Goal: Task Accomplishment & Management: Use online tool/utility

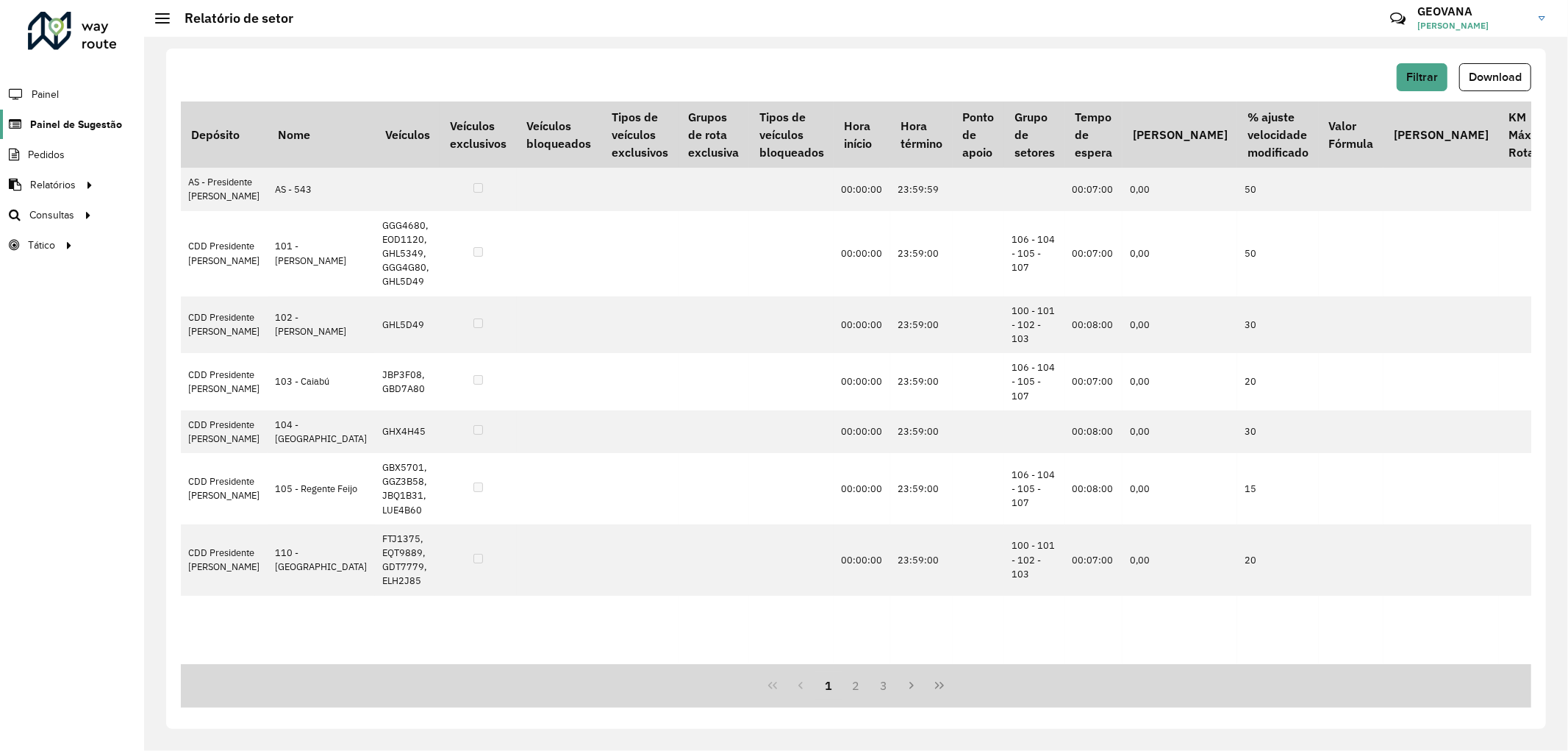
click at [67, 117] on span "Painel de Sugestão" at bounding box center [76, 125] width 92 height 16
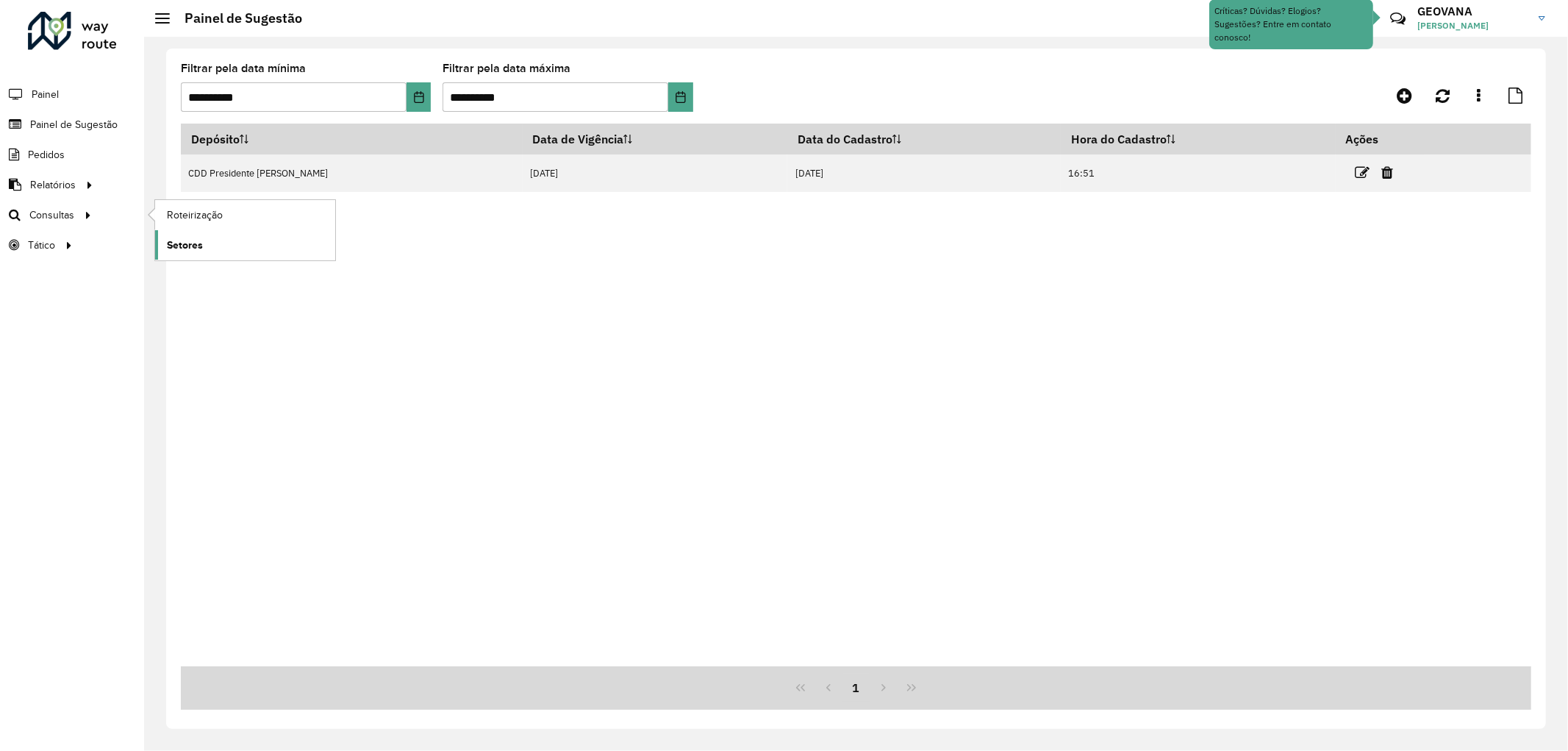
click at [199, 237] on link "Setores" at bounding box center [245, 245] width 180 height 29
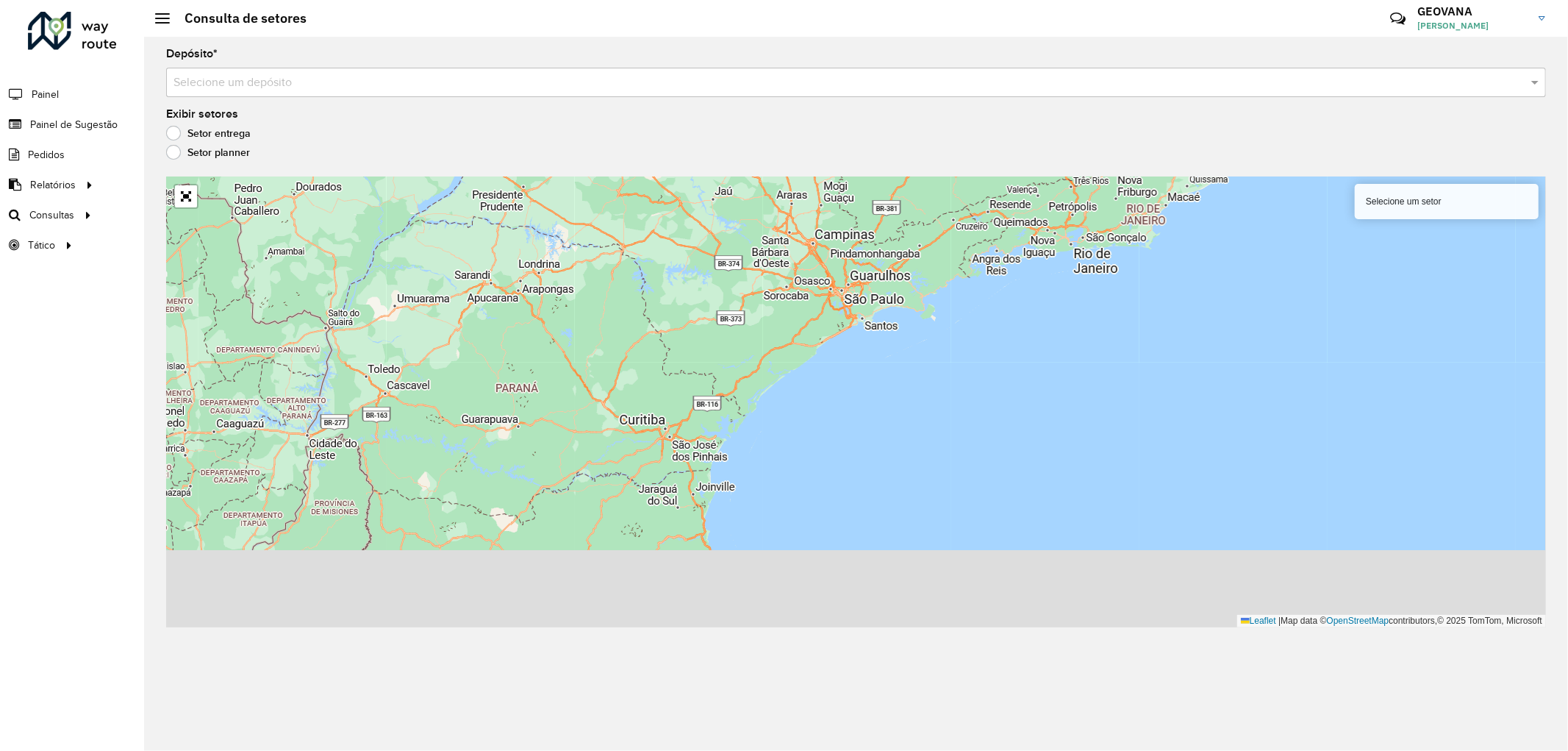
click at [225, 76] on input "text" at bounding box center [842, 83] width 1336 height 17
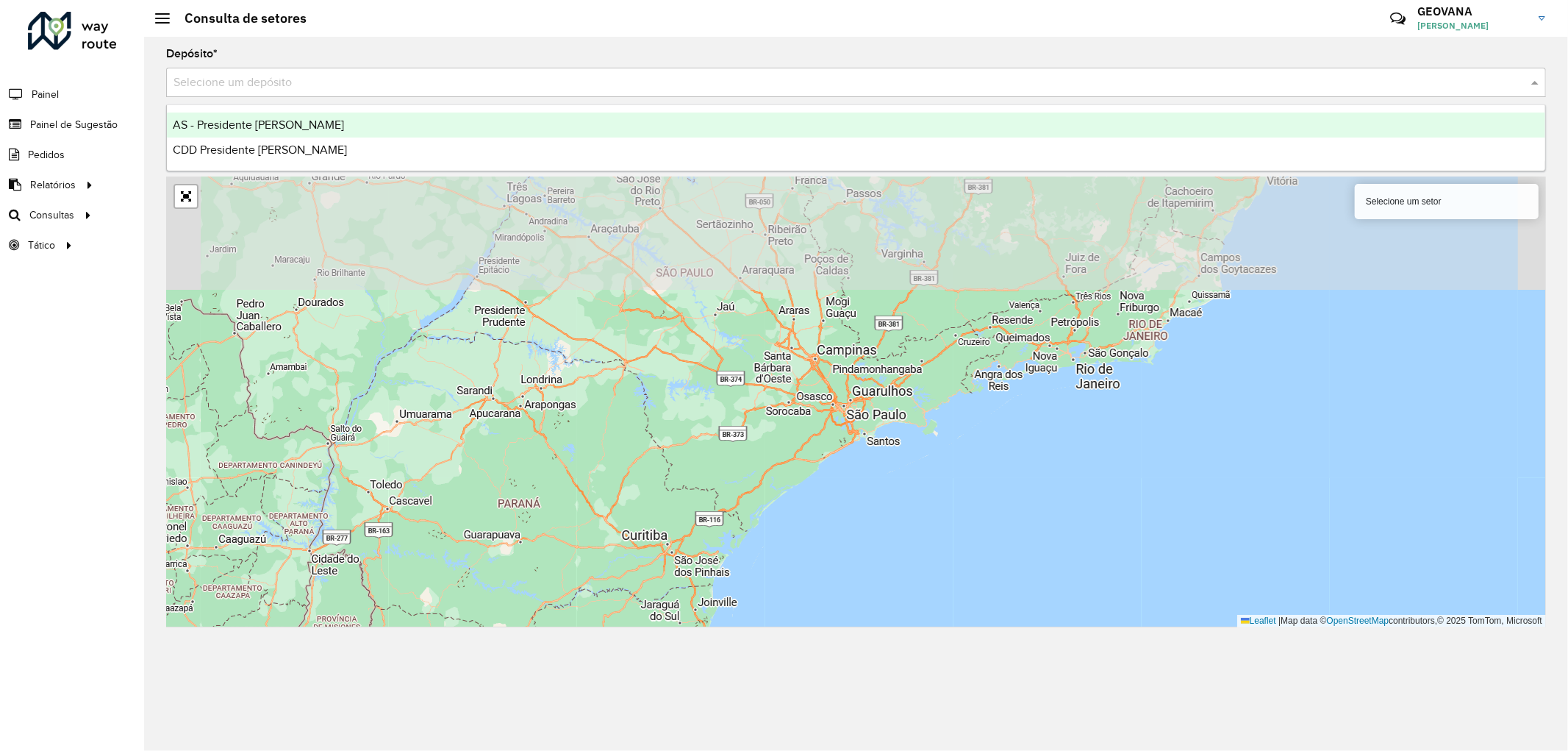
click at [239, 151] on span "CDD Presidente [PERSON_NAME]" at bounding box center [259, 150] width 174 height 12
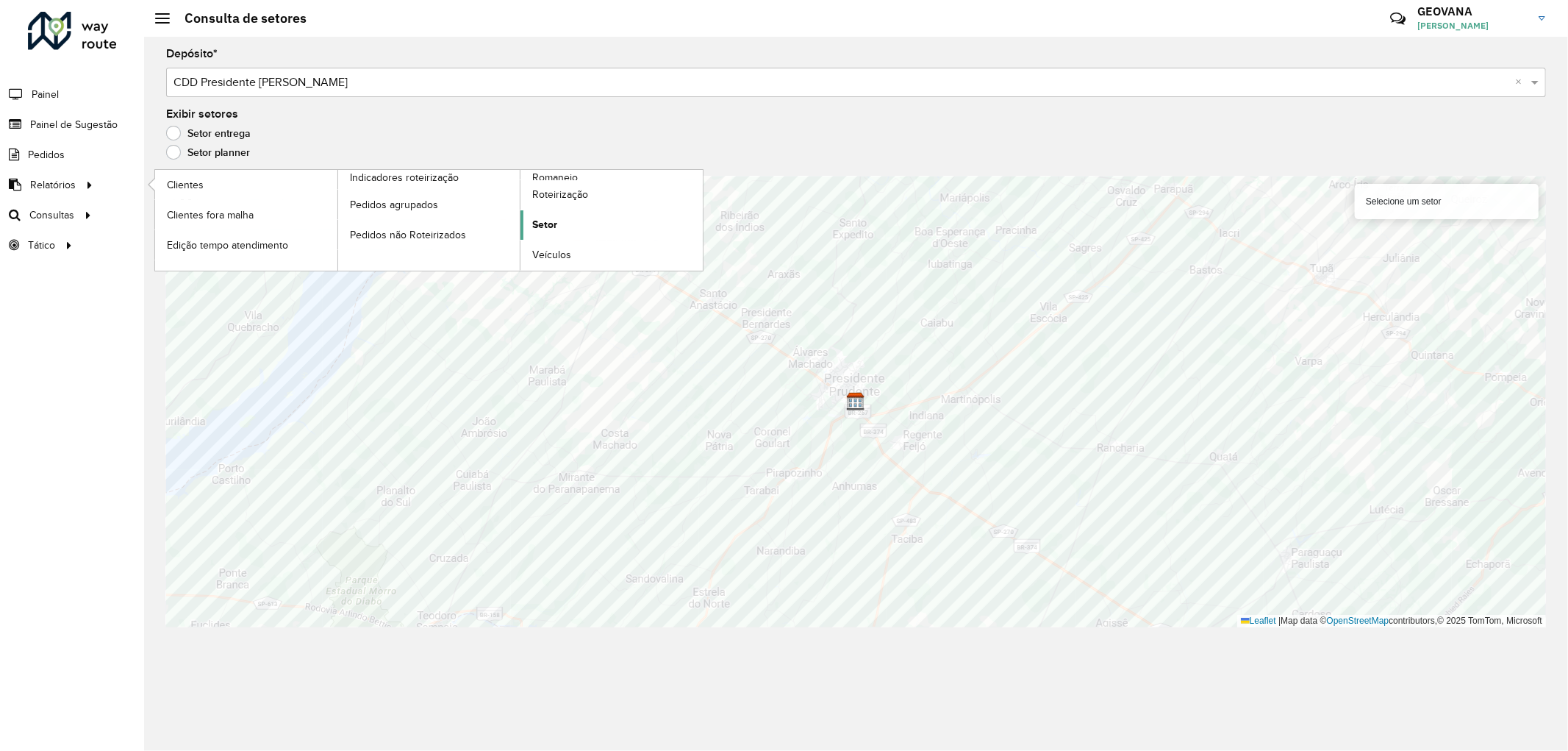
click at [528, 221] on link "Setor" at bounding box center [611, 225] width 182 height 29
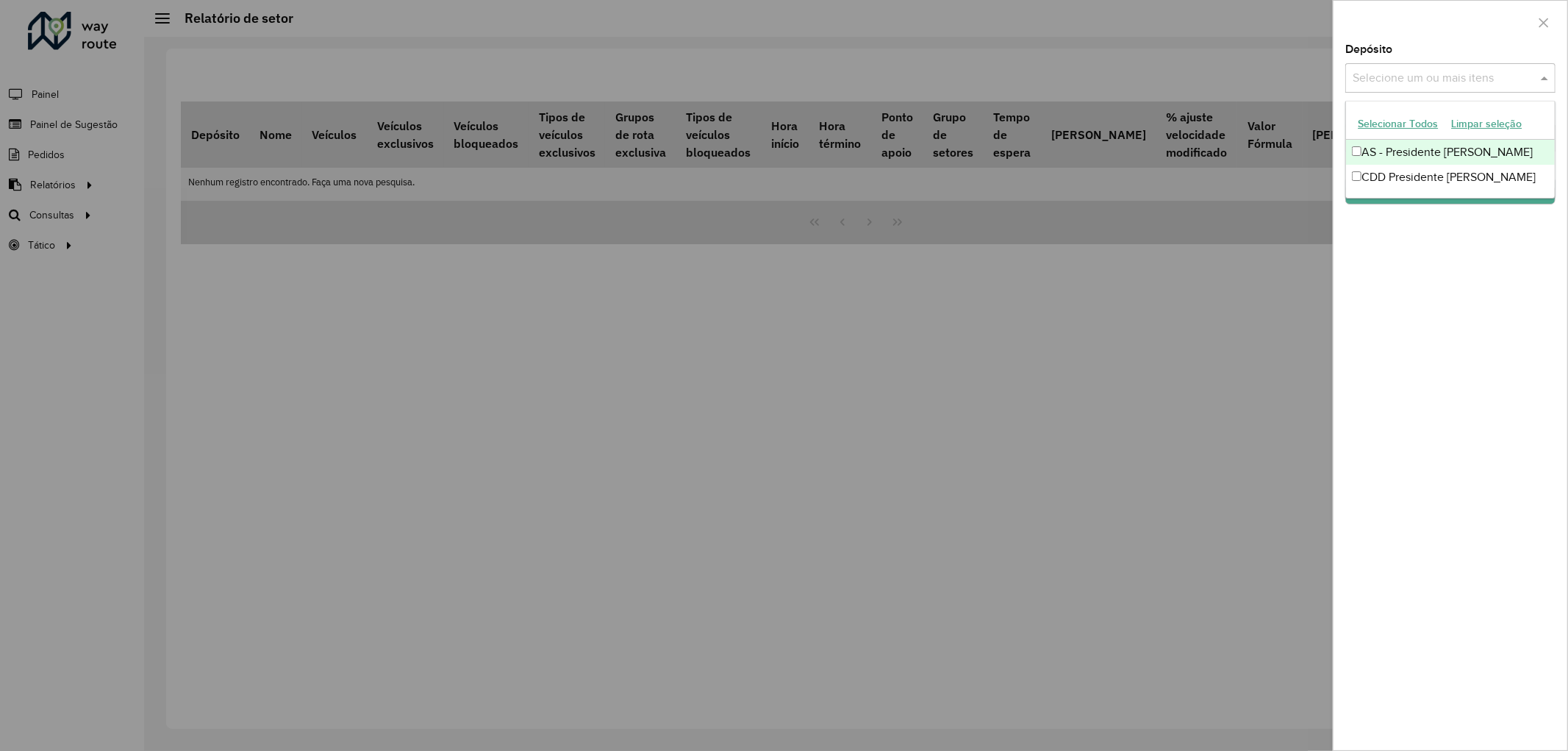
click at [1372, 80] on input "text" at bounding box center [1443, 79] width 189 height 17
click at [1384, 113] on button "Selecionar Todos" at bounding box center [1398, 124] width 93 height 22
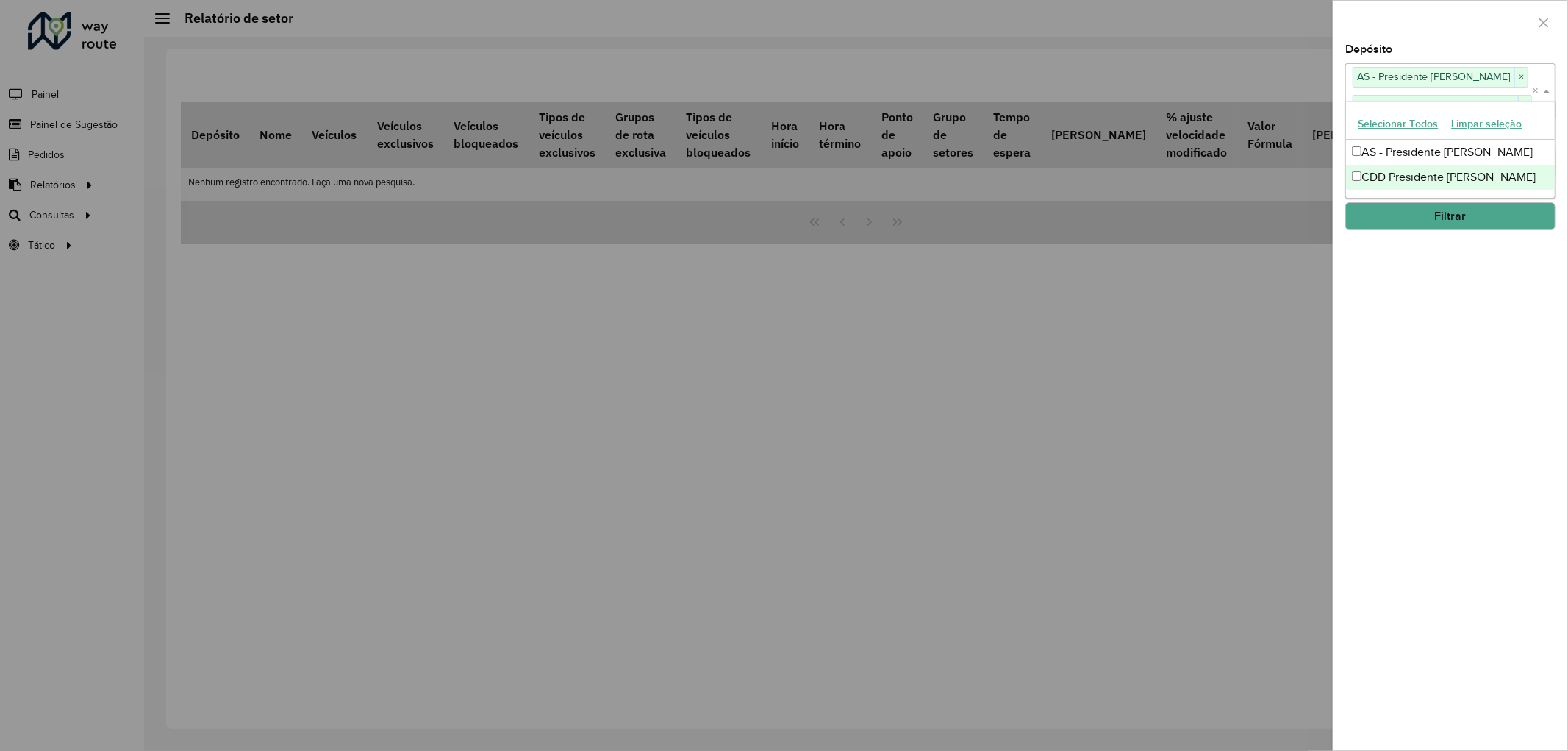
click at [1438, 406] on div "Depósito Selecione um ou mais itens AS - Presidente Prudente × CDD Presidente […" at bounding box center [1450, 397] width 234 height 706
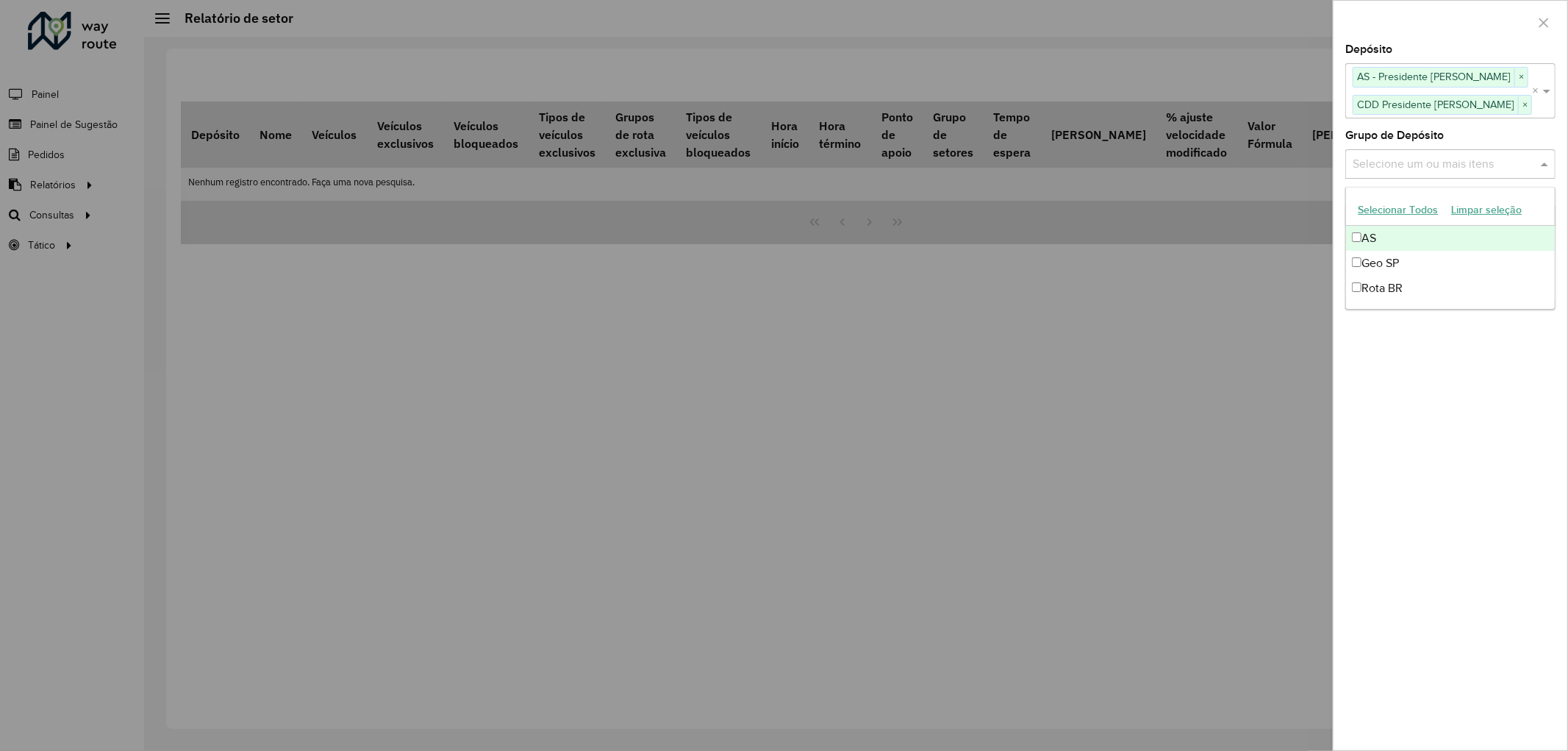
click at [1407, 164] on input "text" at bounding box center [1443, 164] width 189 height 17
click at [1392, 204] on button "Selecionar Todos" at bounding box center [1398, 210] width 93 height 22
click at [1379, 433] on div "Depósito Selecione um ou mais itens AS - Presidente Prudente × CDD Presidente […" at bounding box center [1450, 397] width 234 height 706
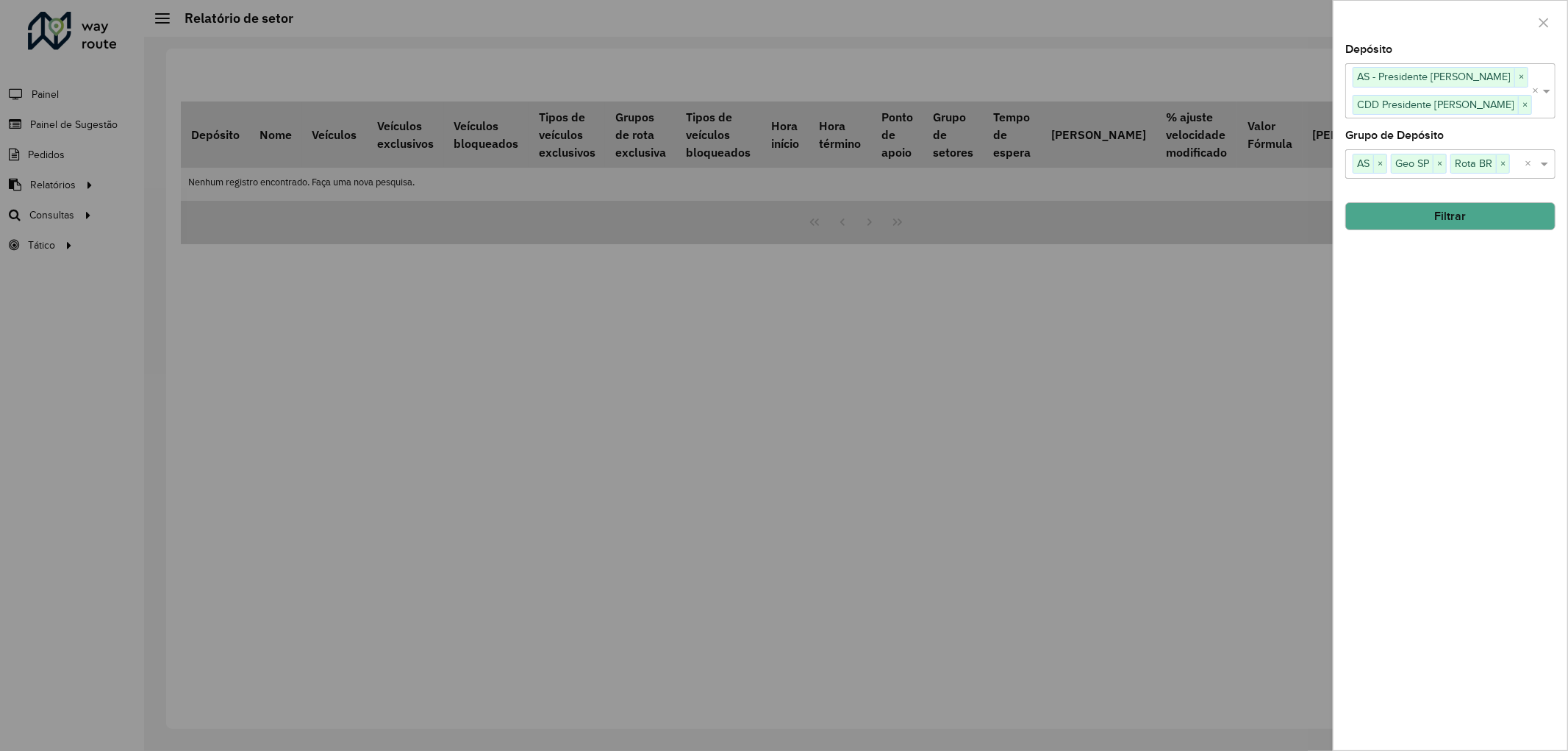
click at [1411, 217] on button "Filtrar" at bounding box center [1450, 216] width 210 height 28
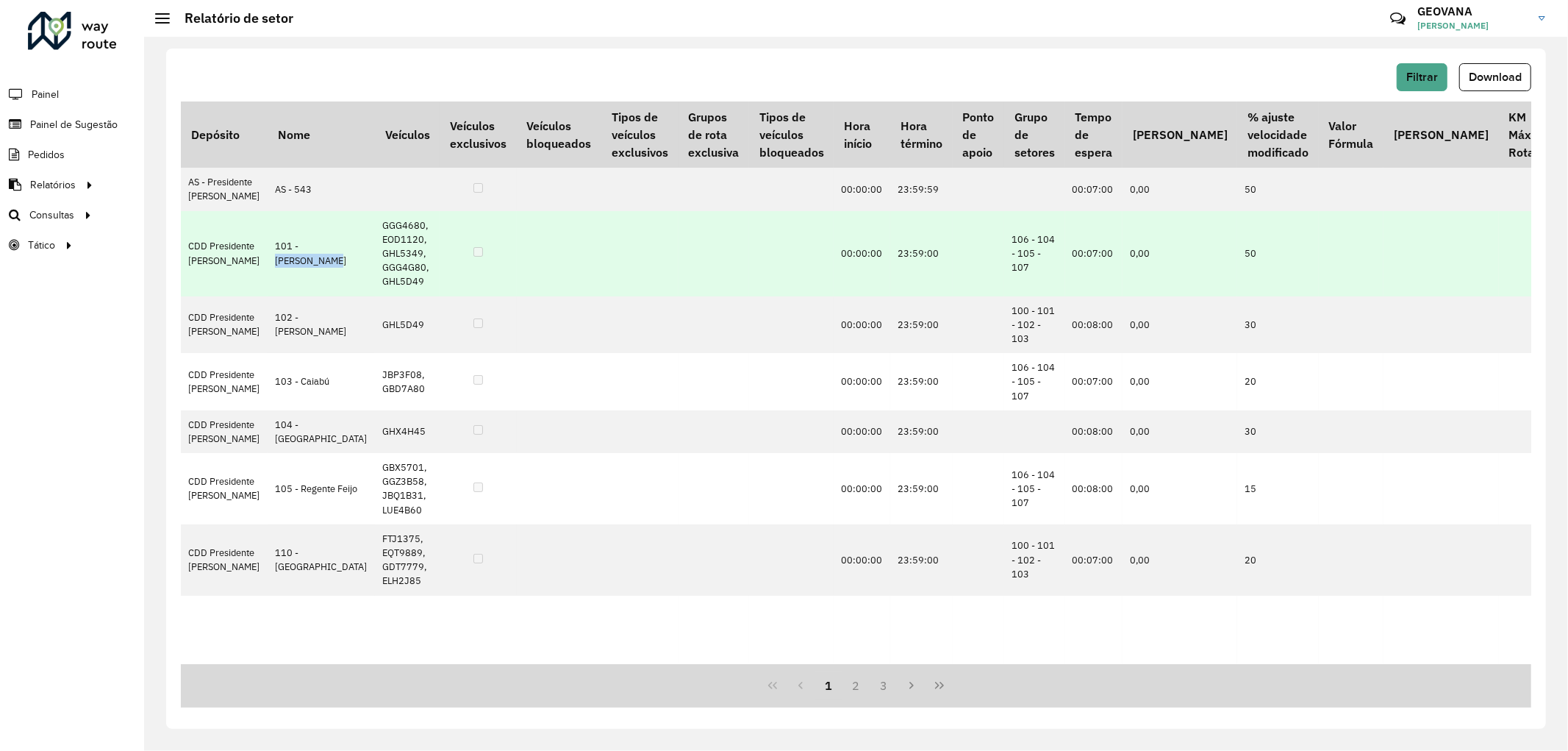
drag, startPoint x: 259, startPoint y: 270, endPoint x: 282, endPoint y: 281, distance: 25.5
click at [282, 281] on td "101 - [PERSON_NAME]" at bounding box center [321, 254] width 107 height 86
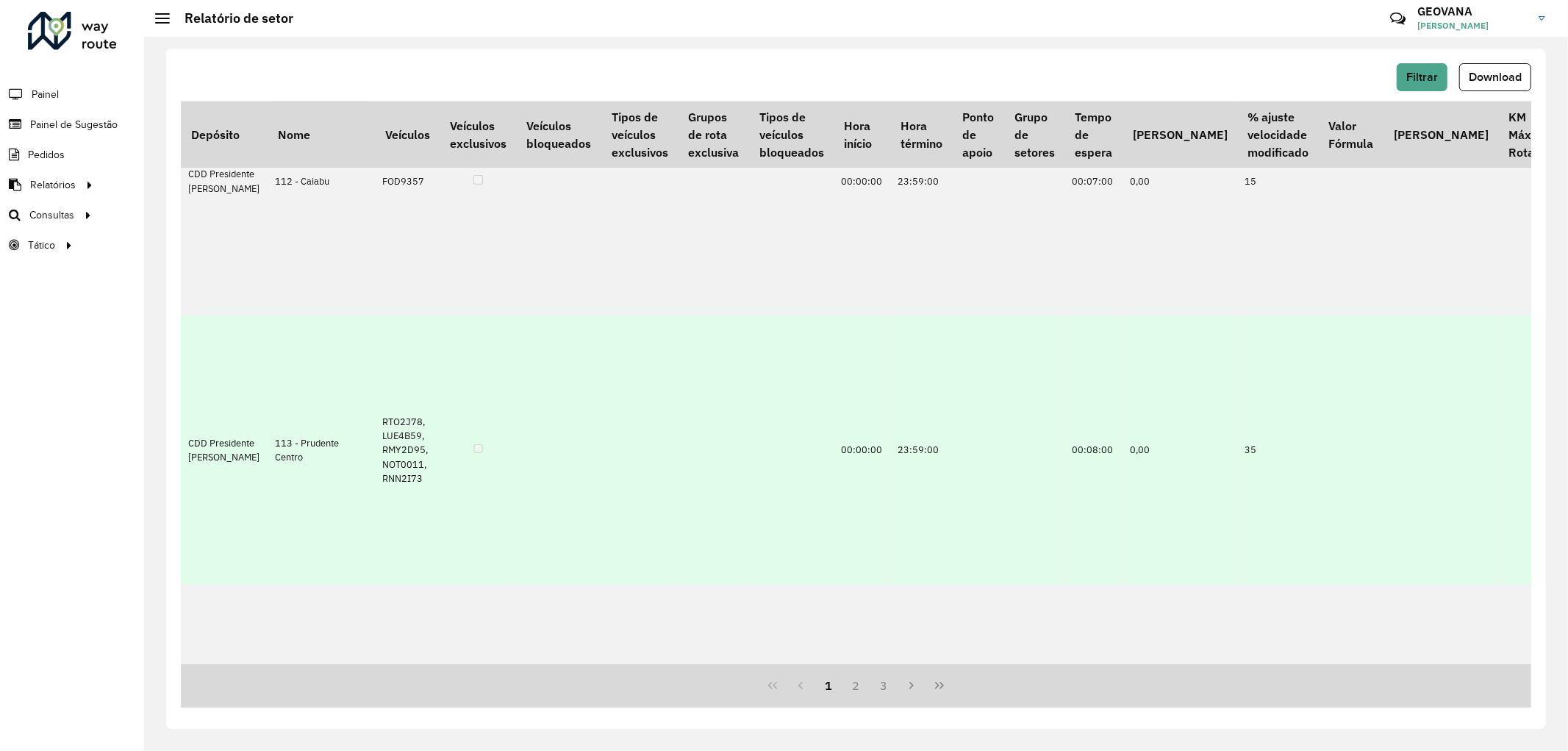
scroll to position [653, 0]
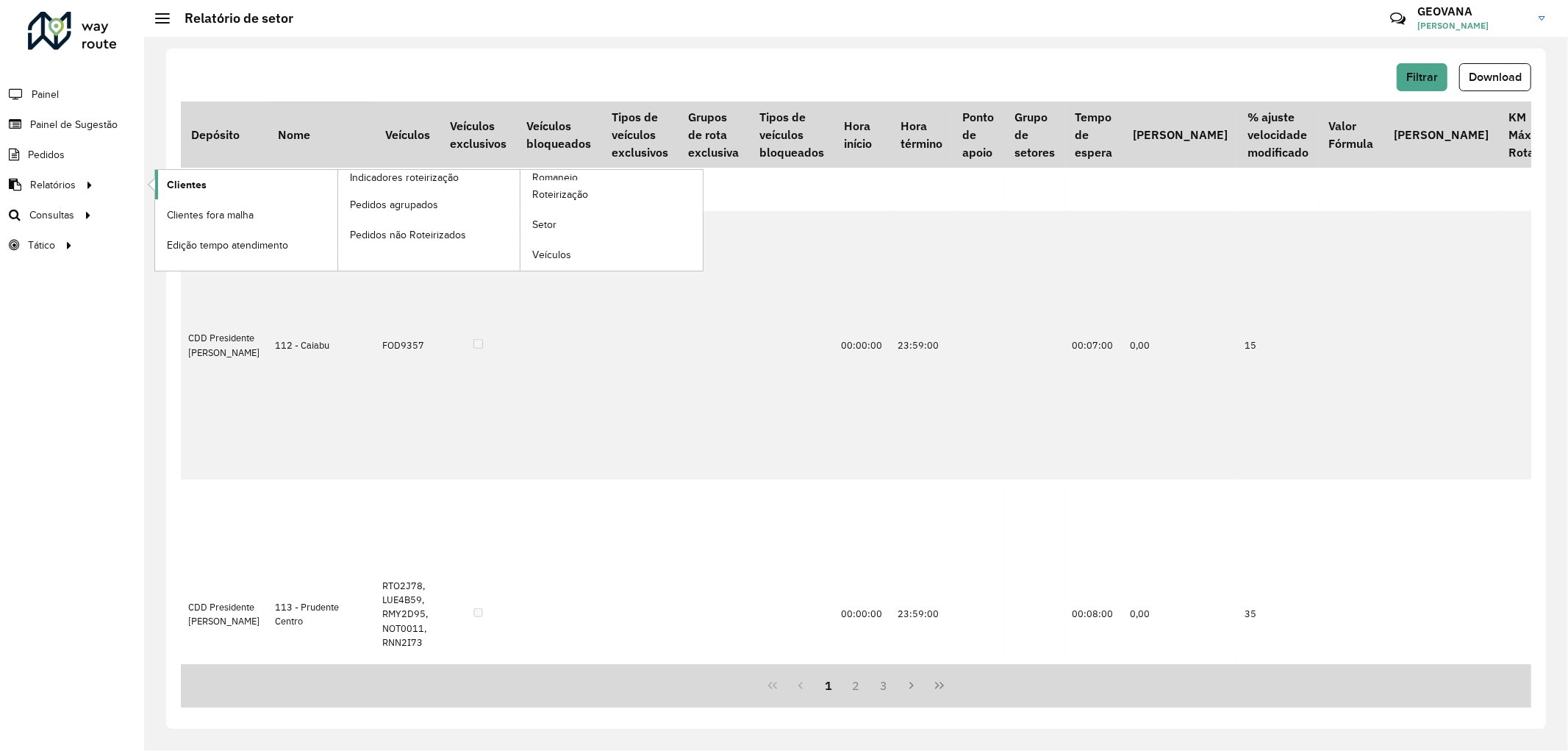
click at [189, 189] on span "Clientes" at bounding box center [187, 185] width 40 height 16
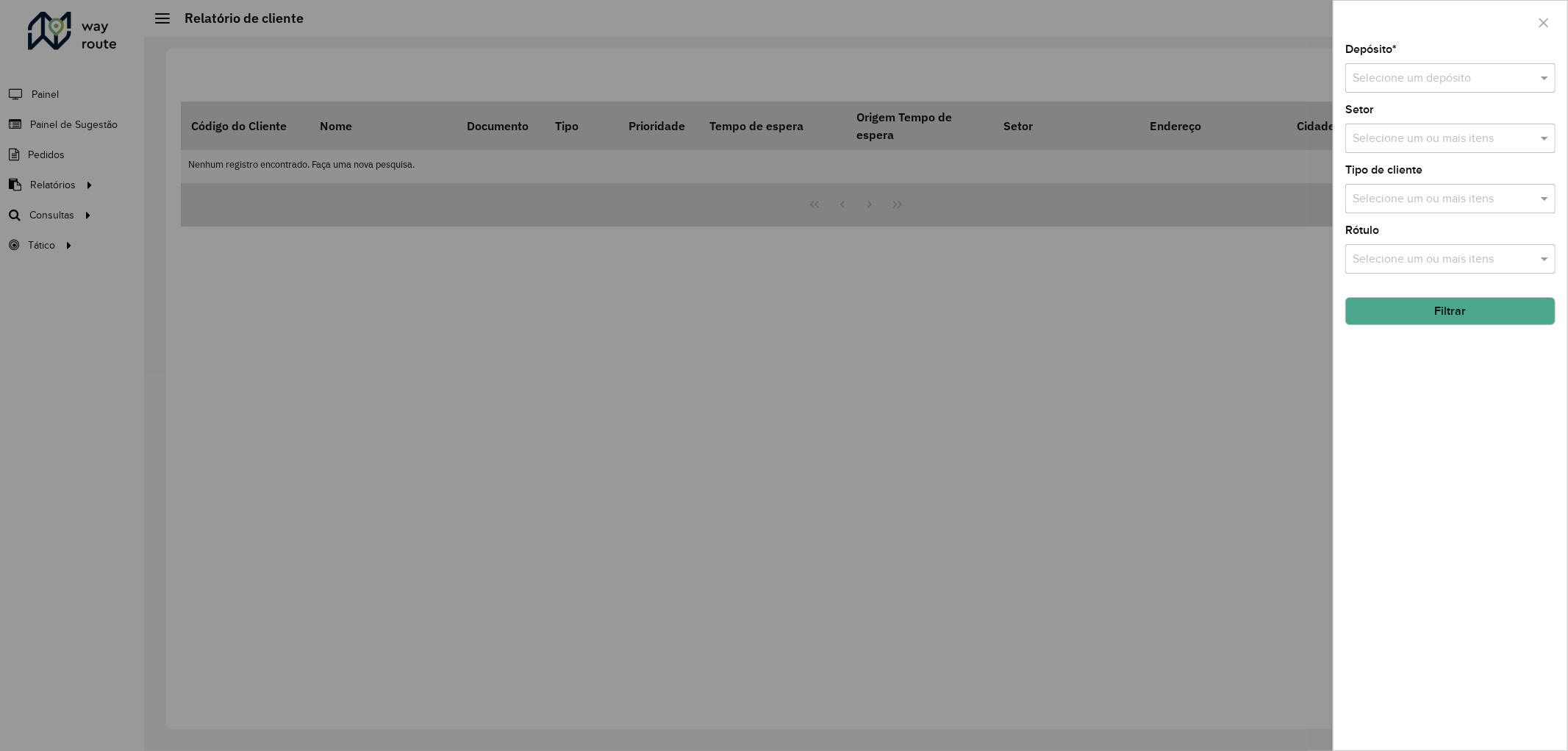
click at [1416, 67] on div "Selecione um depósito" at bounding box center [1450, 78] width 210 height 29
click at [1377, 144] on span "CDD Presidente [PERSON_NAME]" at bounding box center [1439, 146] width 174 height 12
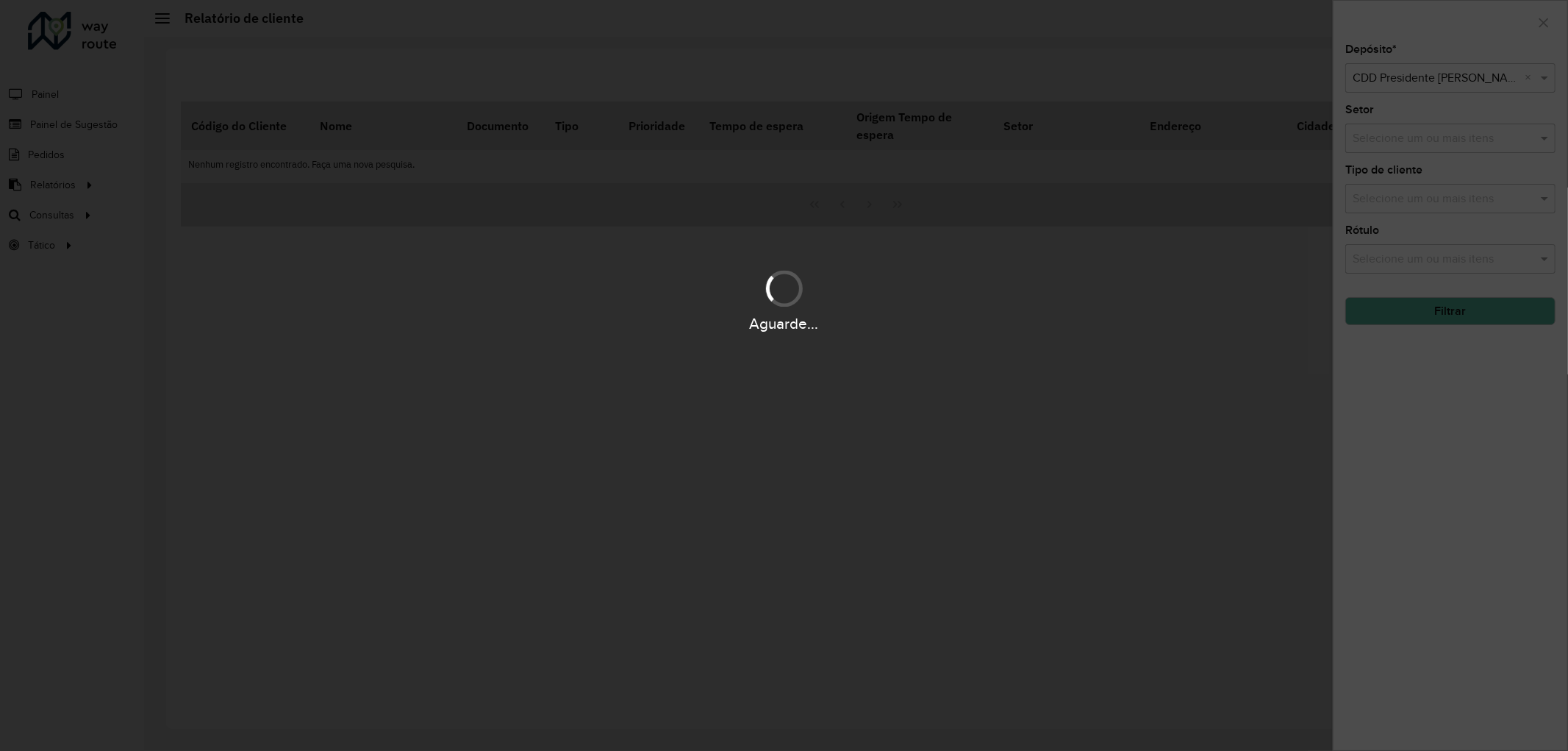
click at [1386, 135] on div "Aguarde..." at bounding box center [784, 376] width 1568 height 751
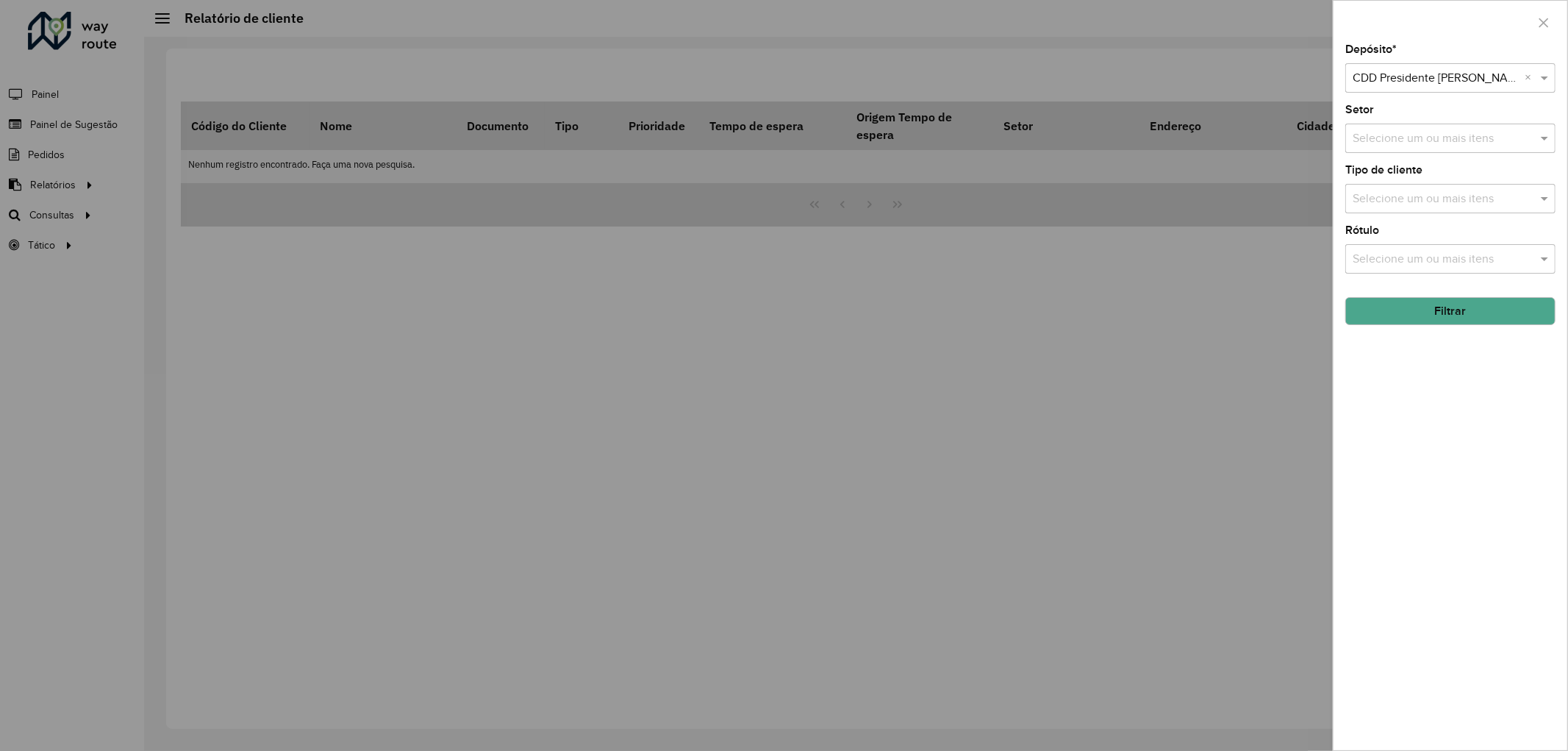
click at [1386, 135] on input "text" at bounding box center [1443, 138] width 189 height 17
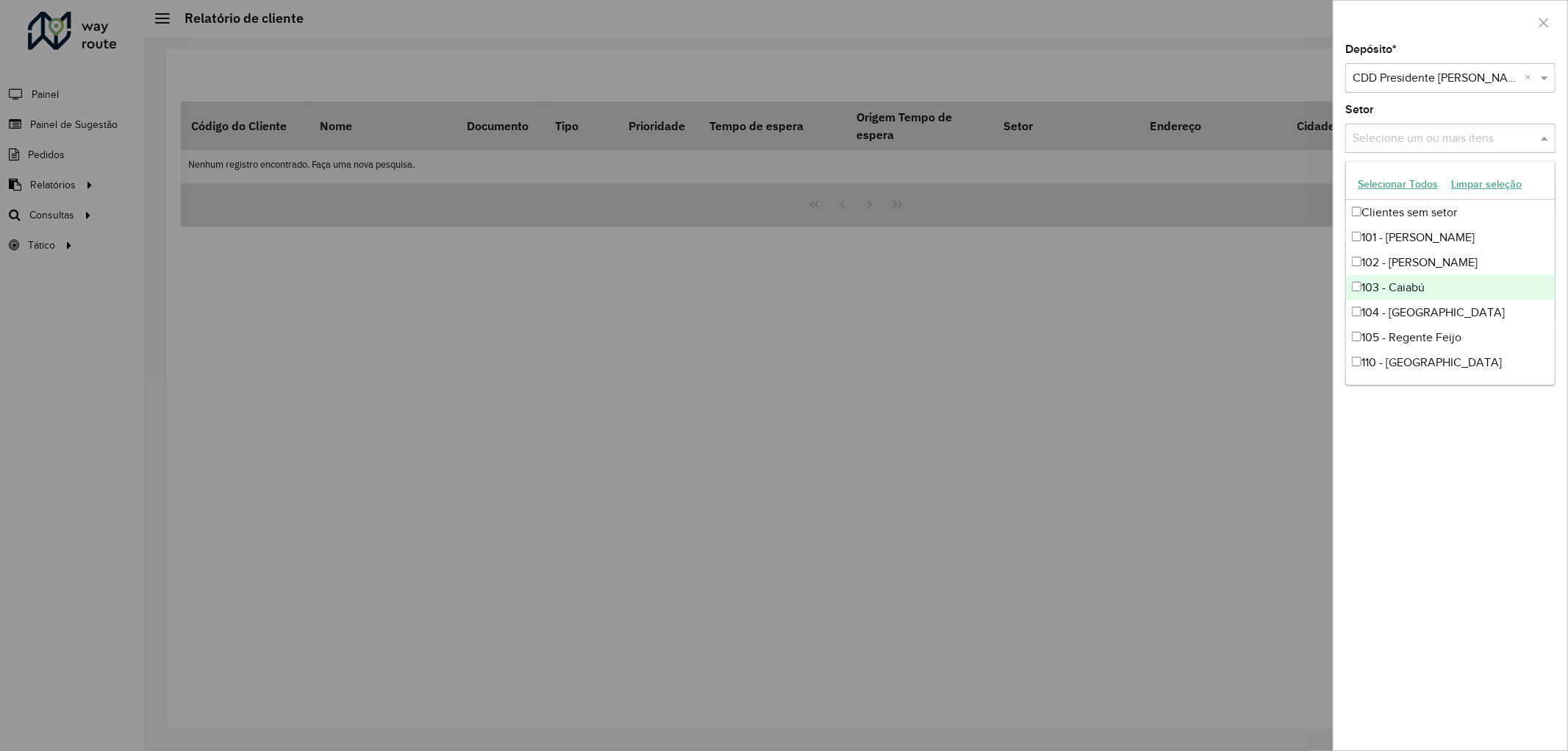
click at [1424, 531] on div "Depósito * Selecione um depósito × CDD Presidente [PERSON_NAME] × Setor Selecio…" at bounding box center [1450, 397] width 234 height 706
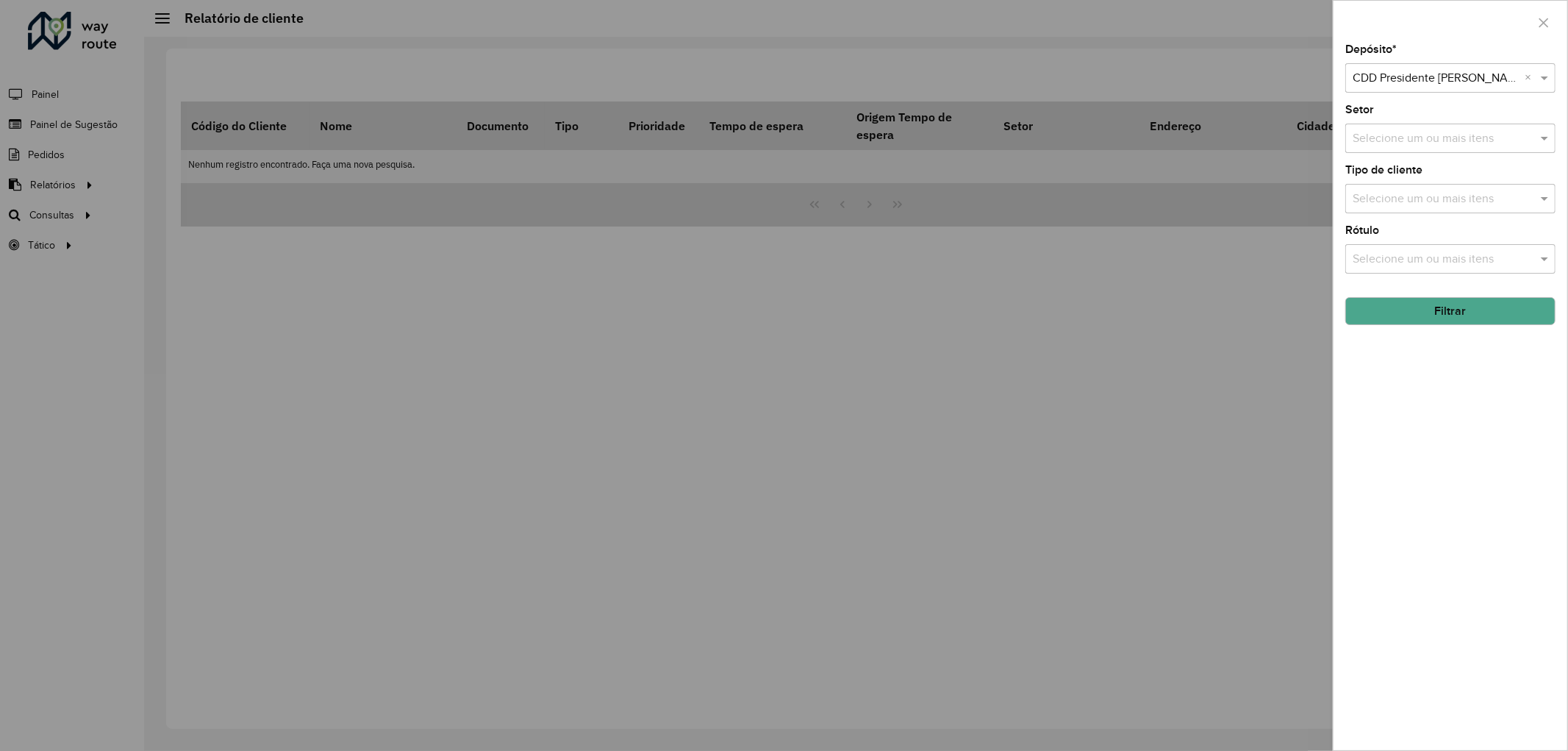
click at [1427, 318] on button "Filtrar" at bounding box center [1450, 311] width 210 height 28
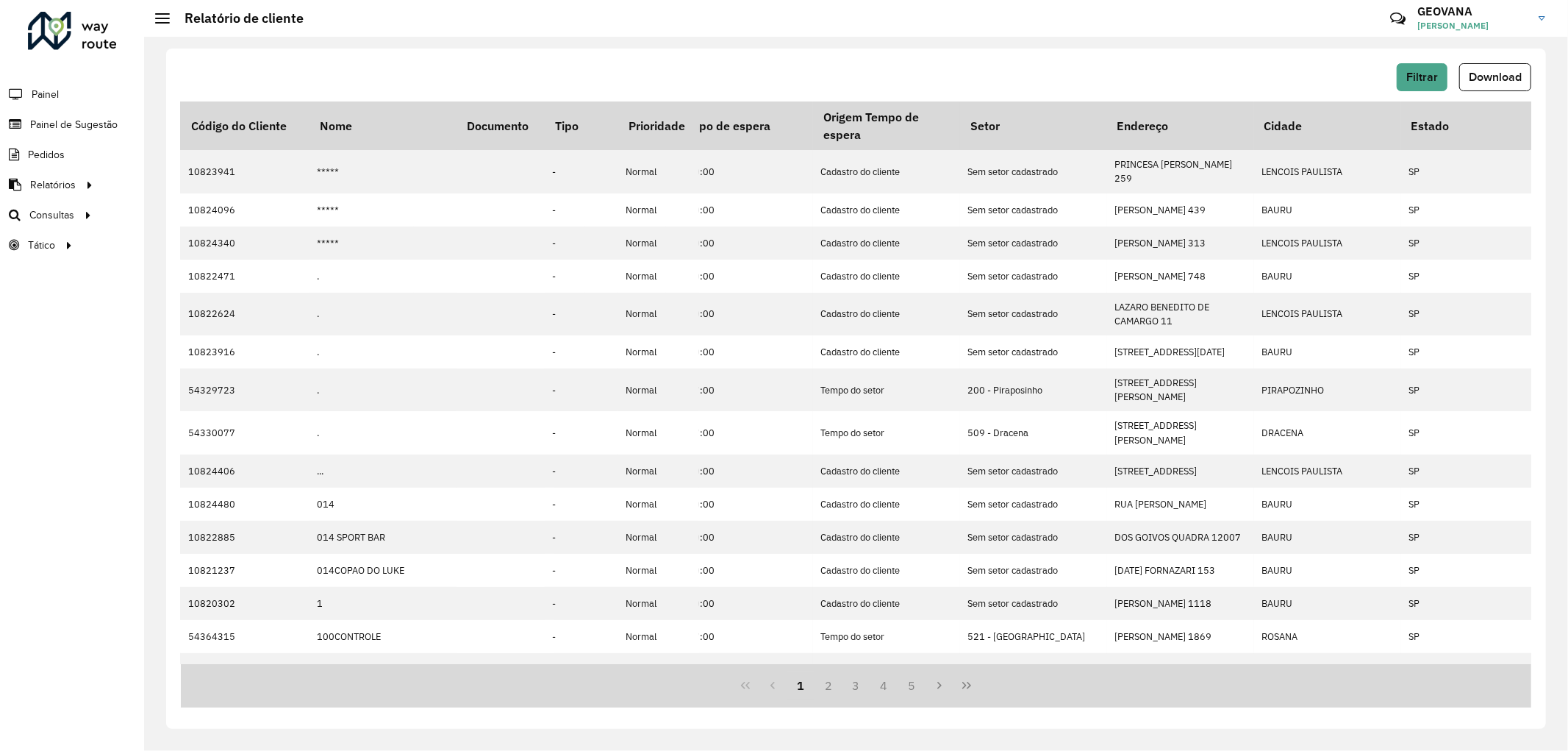
scroll to position [0, 65]
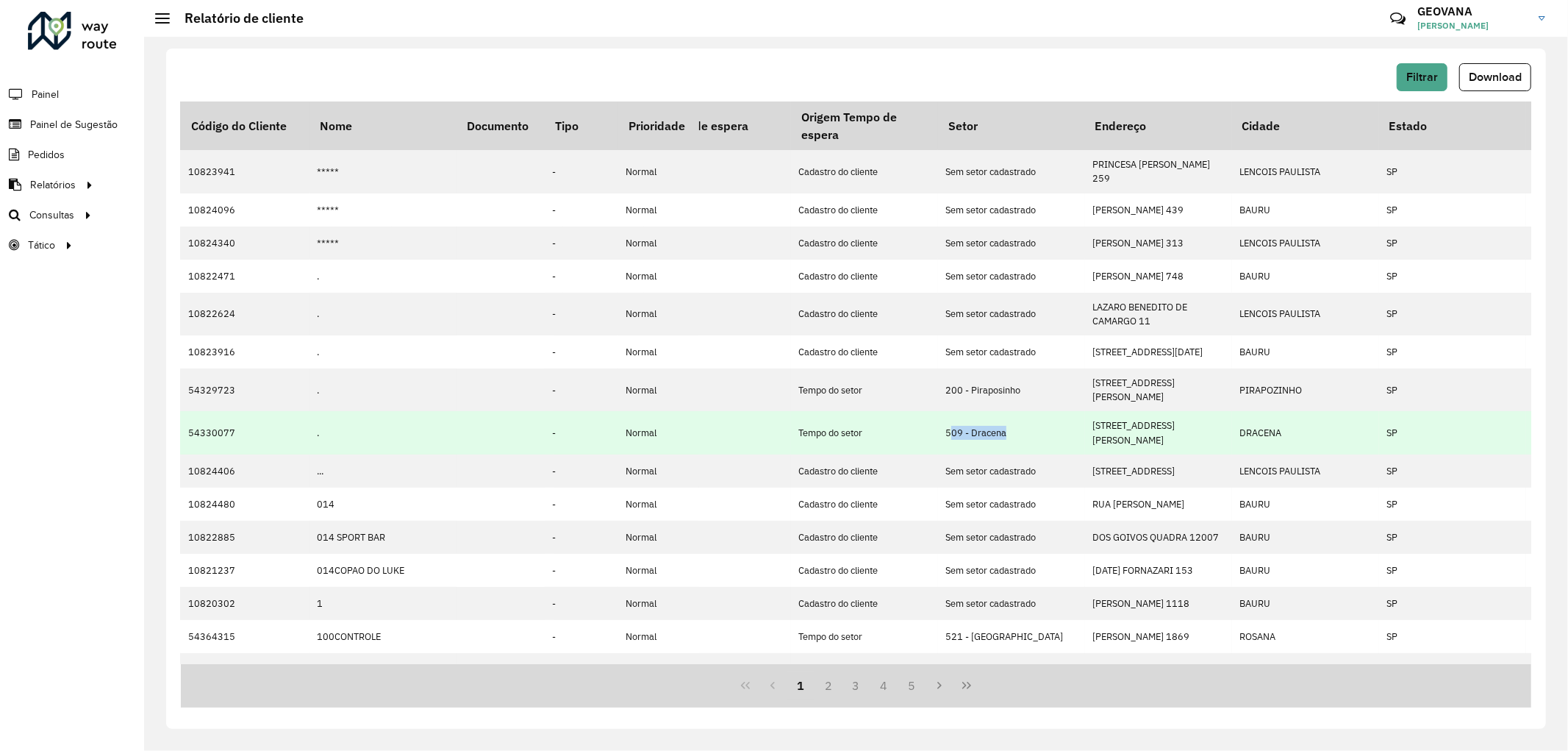
drag, startPoint x: 950, startPoint y: 425, endPoint x: 1016, endPoint y: 422, distance: 66.1
click at [1016, 422] on td "509 - Dracena" at bounding box center [1012, 432] width 147 height 42
click at [930, 435] on td "Tempo do setor" at bounding box center [865, 432] width 147 height 42
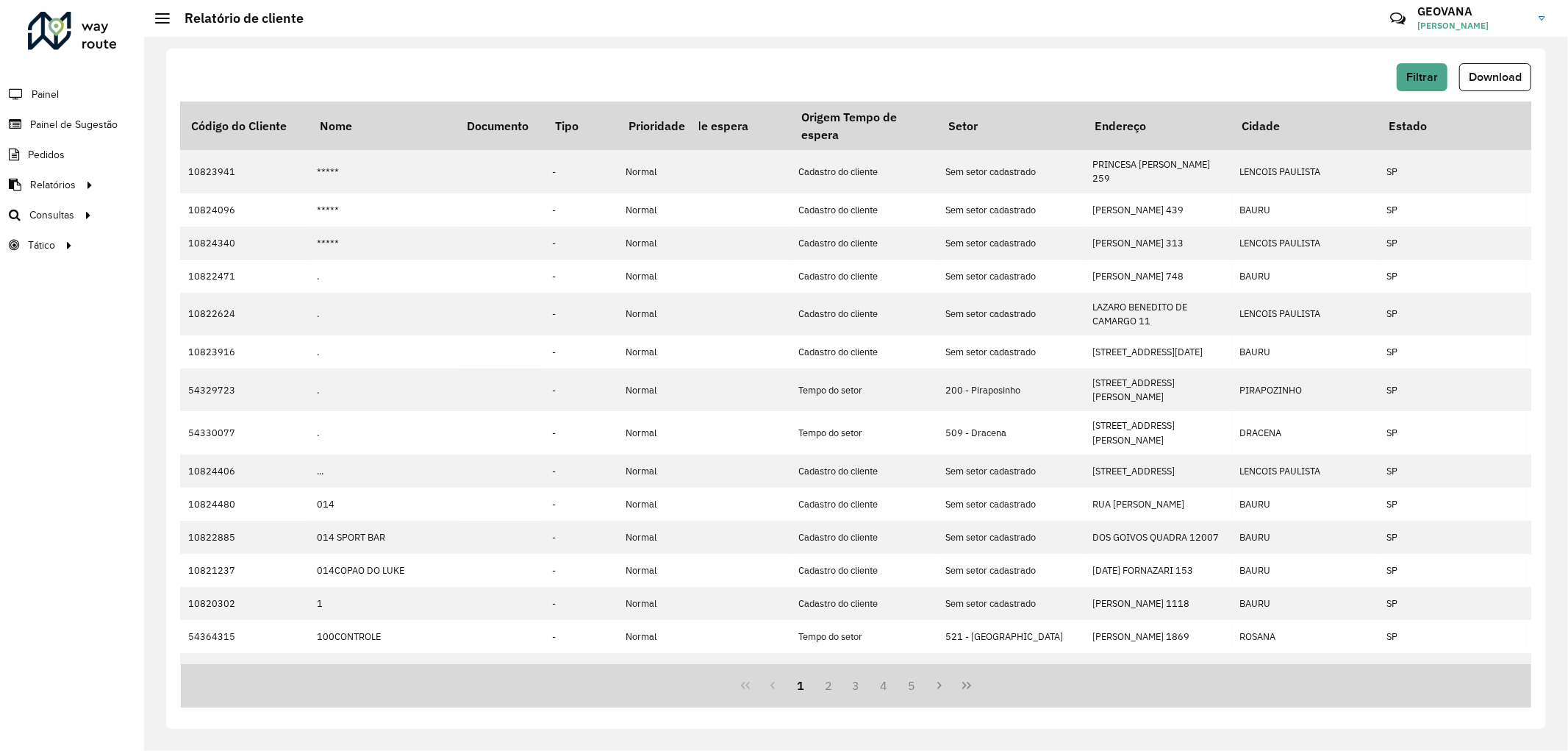
scroll to position [0, 0]
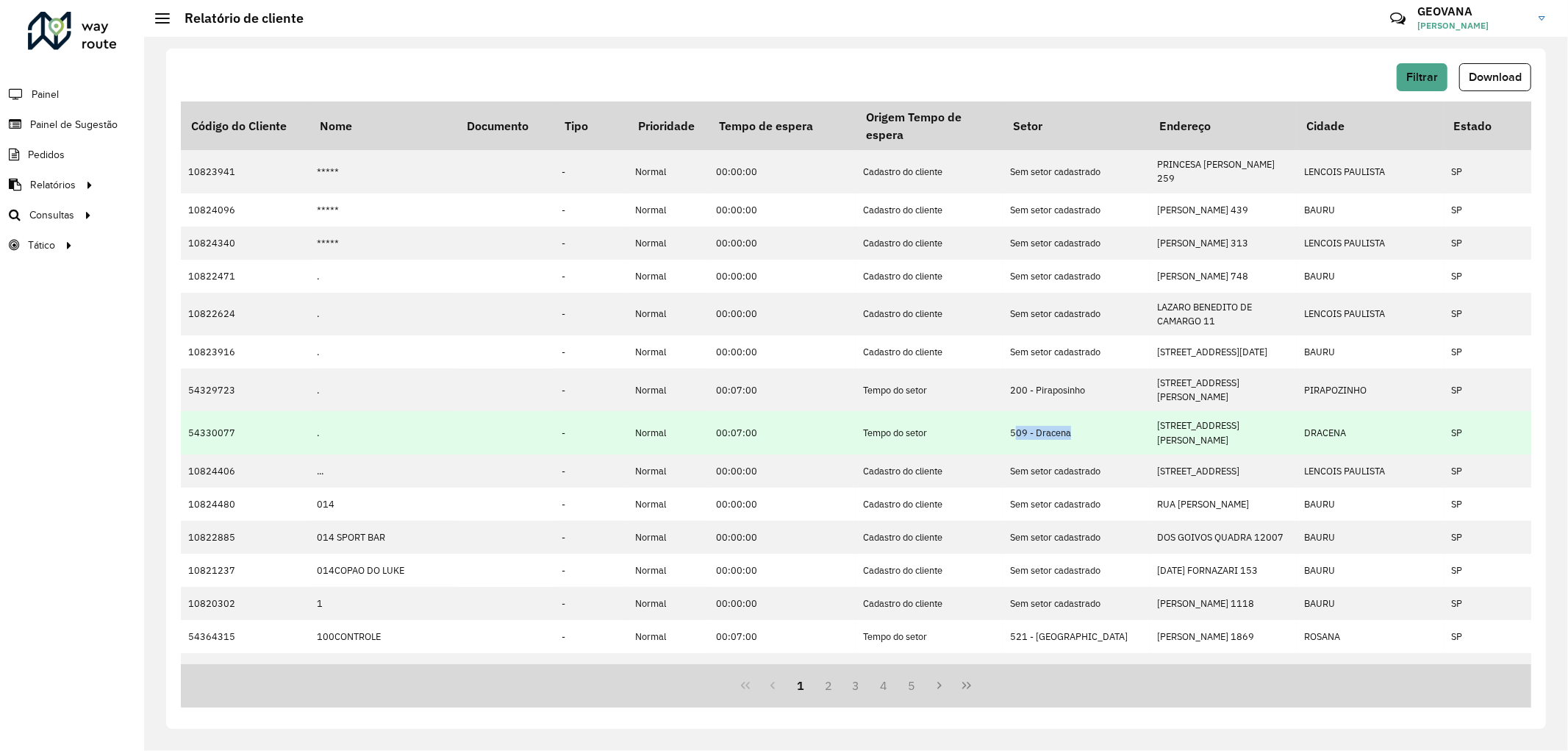
drag, startPoint x: 1010, startPoint y: 425, endPoint x: 1087, endPoint y: 423, distance: 77.0
click at [1087, 423] on td "509 - Dracena" at bounding box center [1077, 432] width 147 height 42
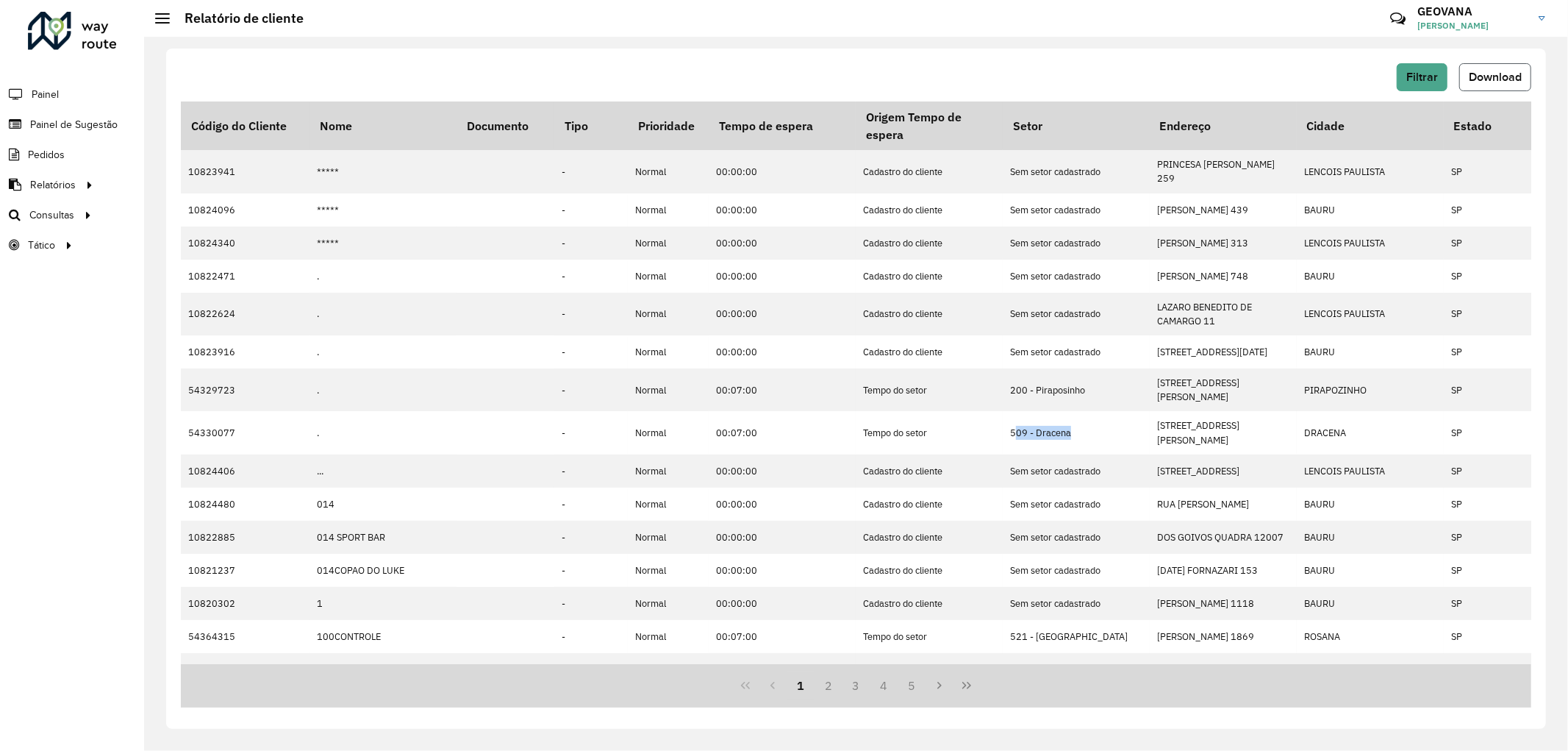
click at [1482, 74] on span "Download" at bounding box center [1495, 77] width 53 height 12
click at [445, 59] on div "Filtrar Download Código do Cliente Nome Documento Tipo Prioridade Tempo de espe…" at bounding box center [856, 388] width 1380 height 680
click at [78, 126] on span "Painel de Sugestão" at bounding box center [76, 125] width 92 height 16
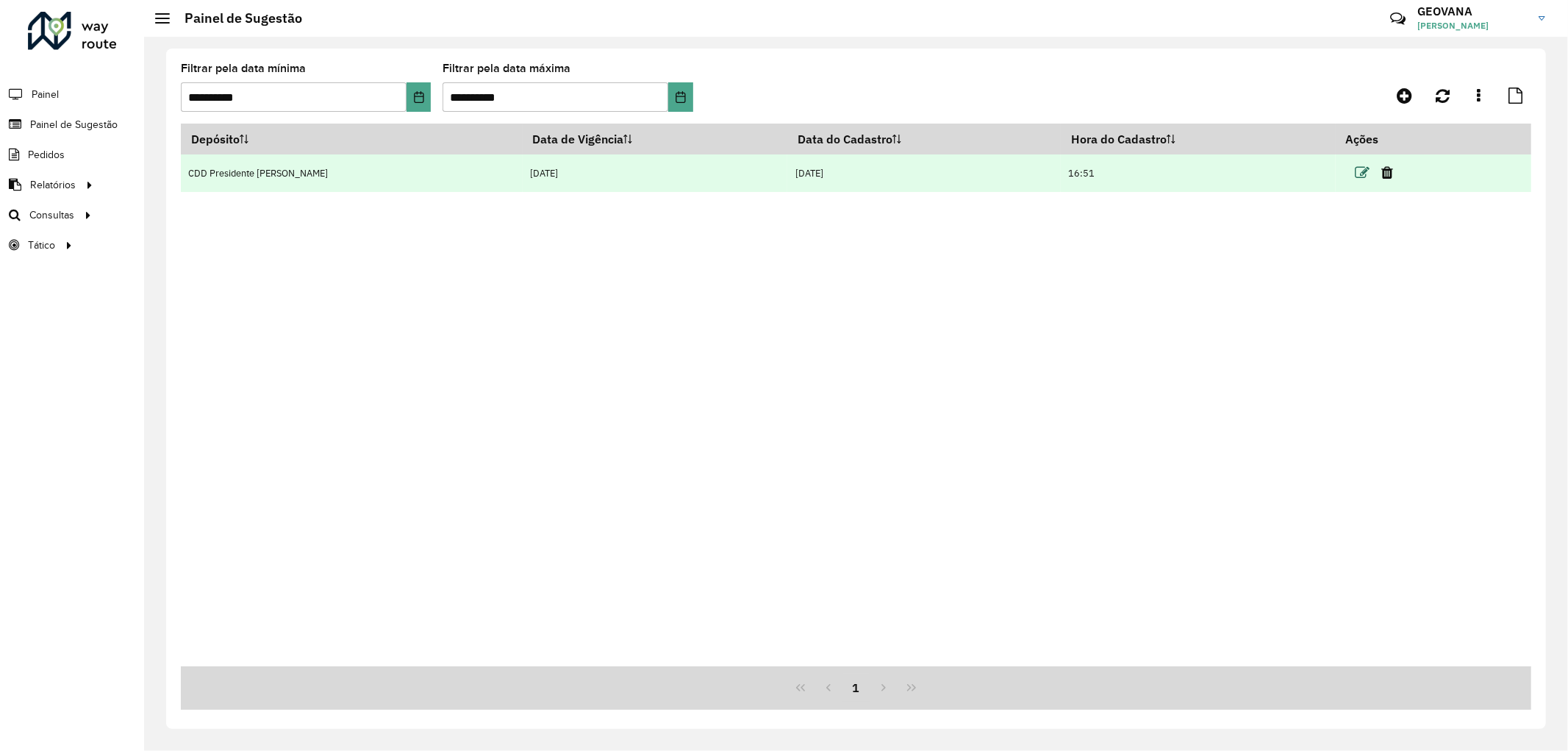
click at [1355, 173] on icon at bounding box center [1362, 172] width 15 height 15
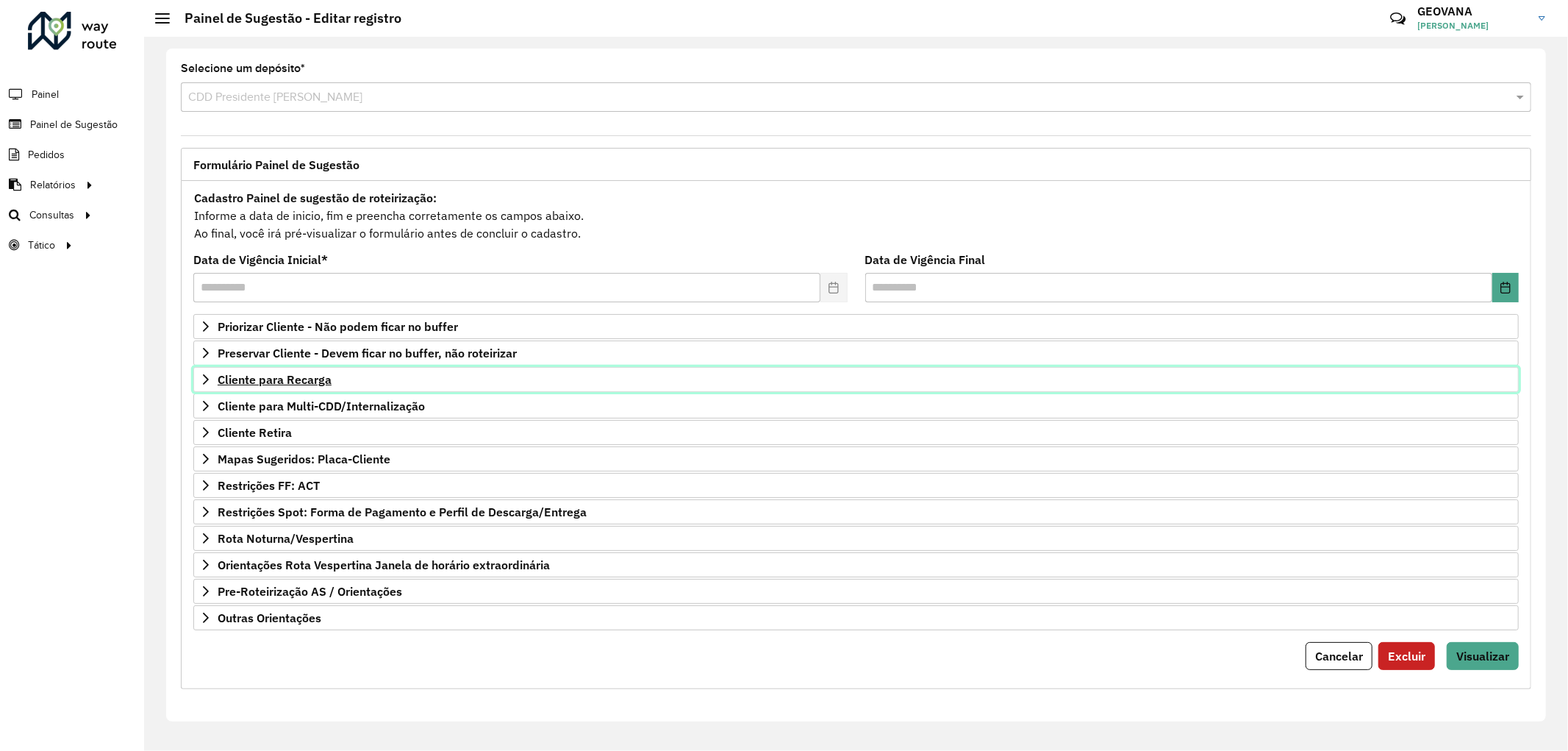
click at [304, 383] on span "Cliente para Recarga" at bounding box center [275, 380] width 114 height 12
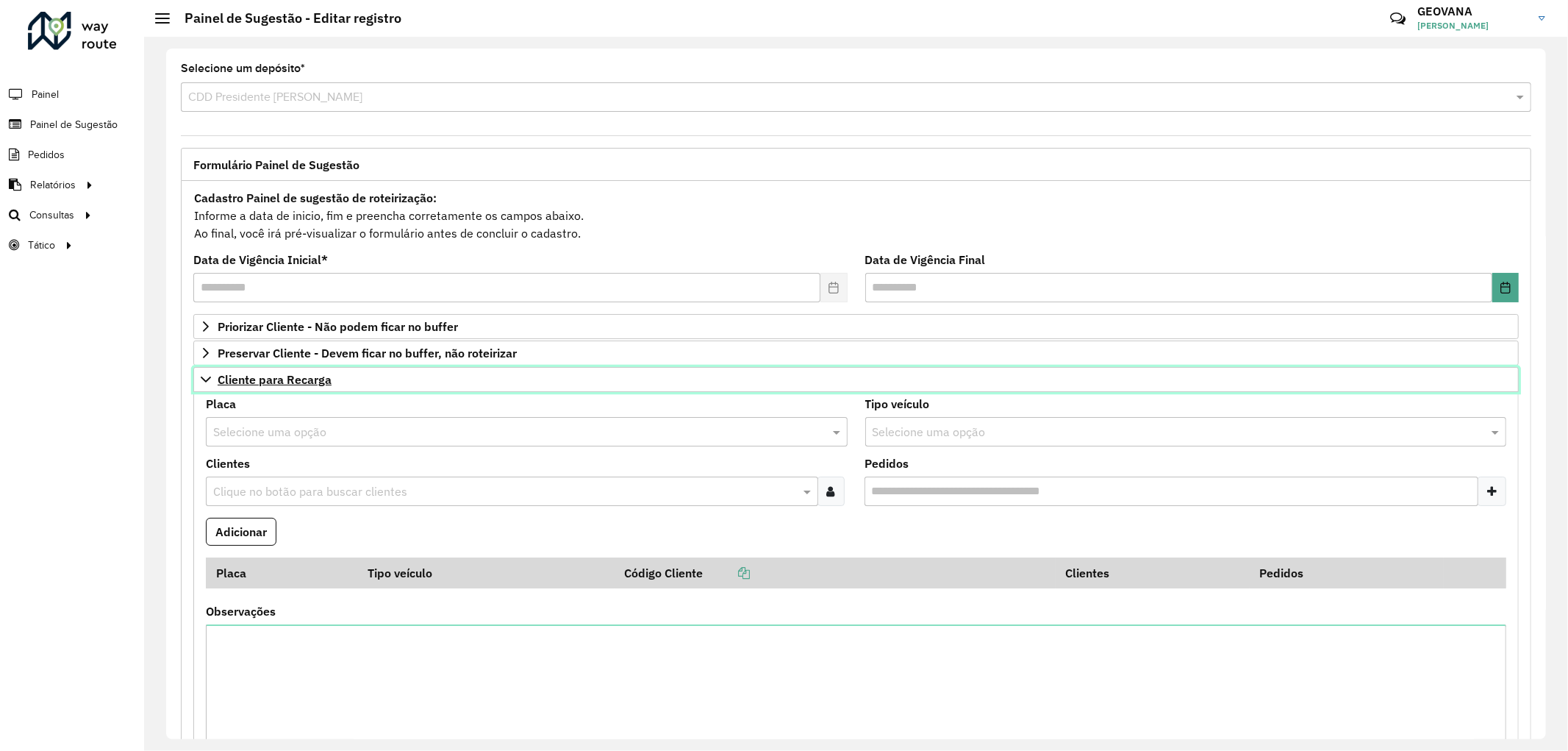
click at [304, 383] on span "Cliente para Recarga" at bounding box center [275, 380] width 114 height 12
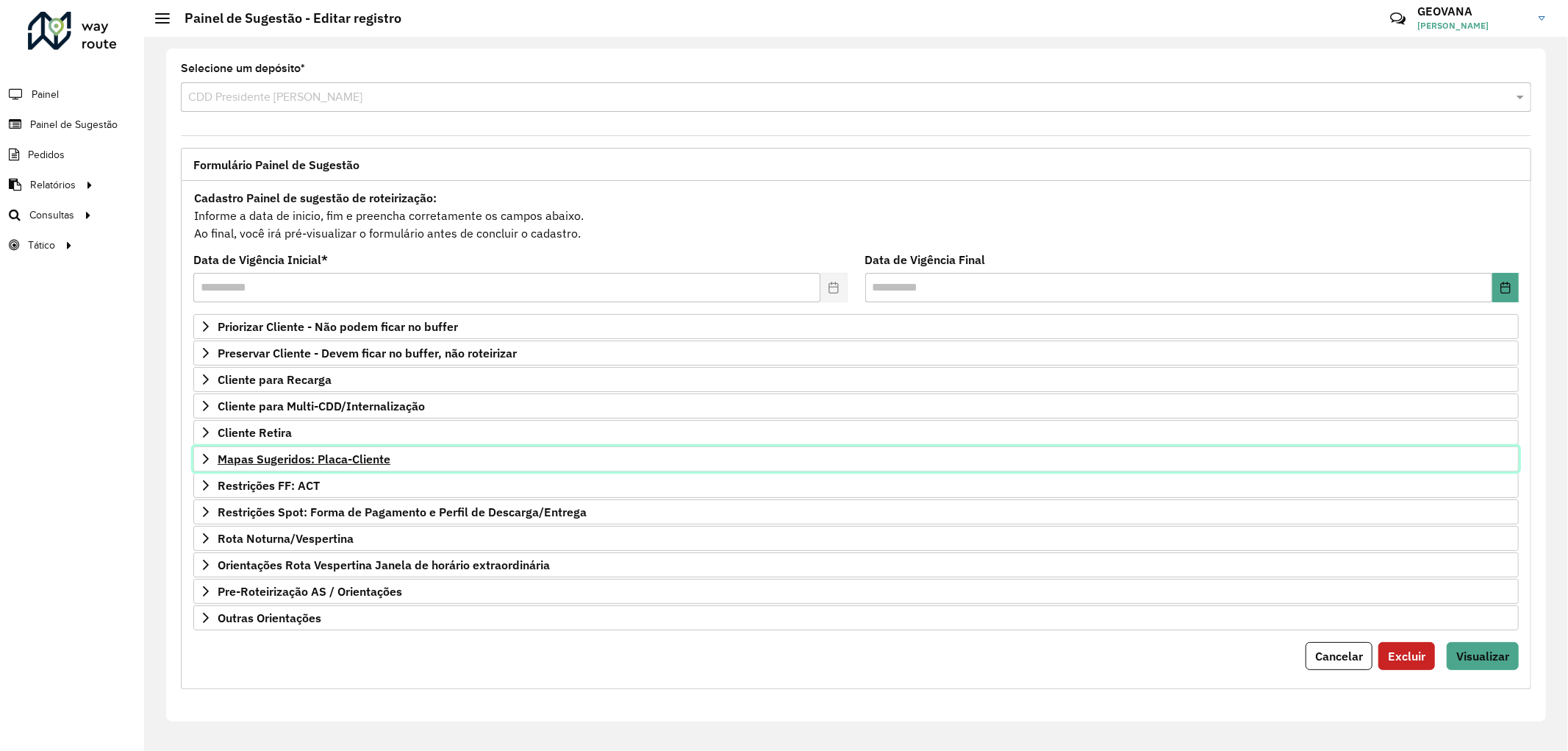
click at [296, 459] on span "Mapas Sugeridos: Placa-Cliente" at bounding box center [304, 459] width 173 height 12
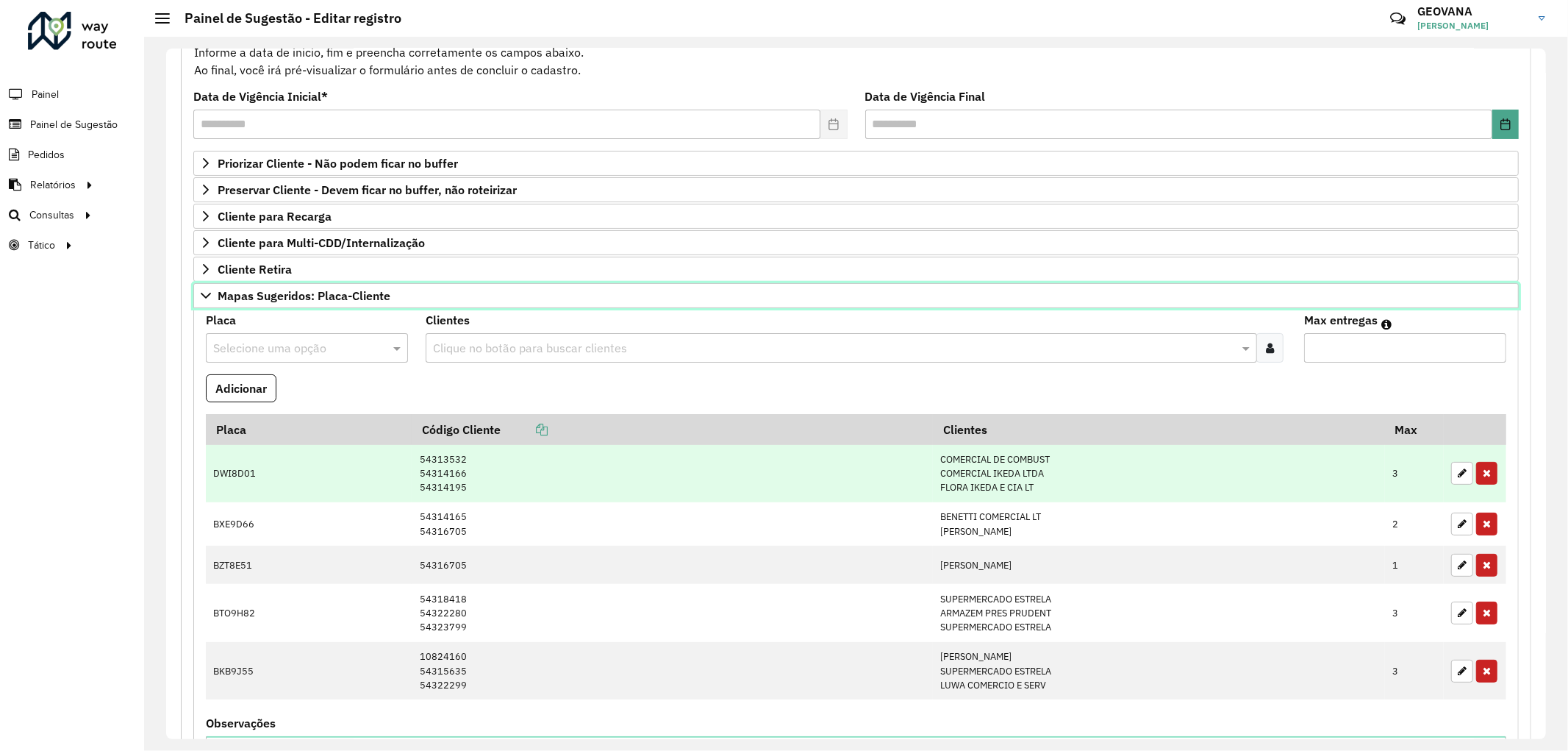
scroll to position [326, 0]
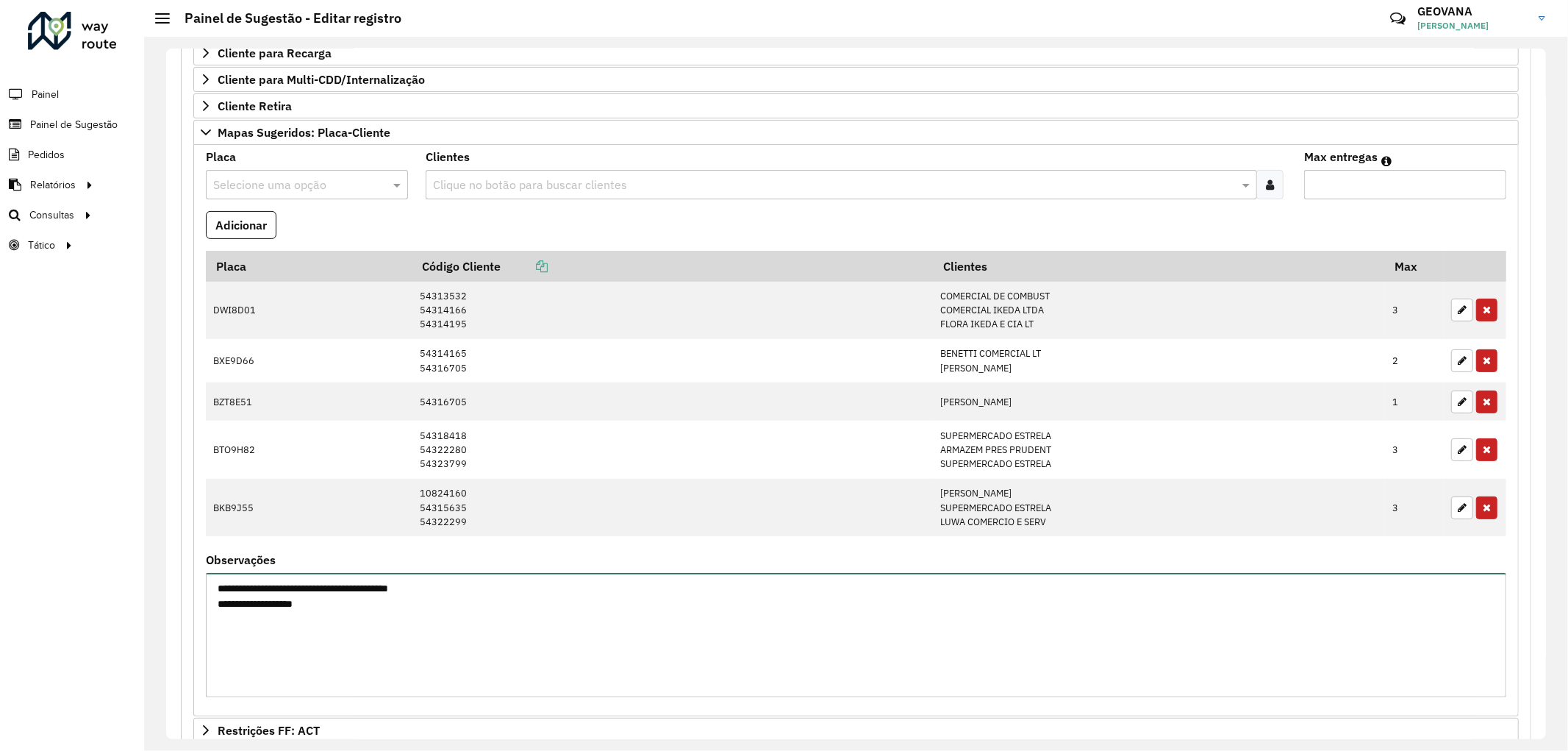
click at [435, 596] on textarea "**********" at bounding box center [856, 635] width 1301 height 125
drag, startPoint x: 419, startPoint y: 597, endPoint x: 223, endPoint y: 594, distance: 196.0
click at [223, 594] on textarea "**********" at bounding box center [856, 635] width 1301 height 125
click at [255, 591] on textarea "**********" at bounding box center [856, 635] width 1301 height 125
click at [370, 592] on textarea "**********" at bounding box center [856, 635] width 1301 height 125
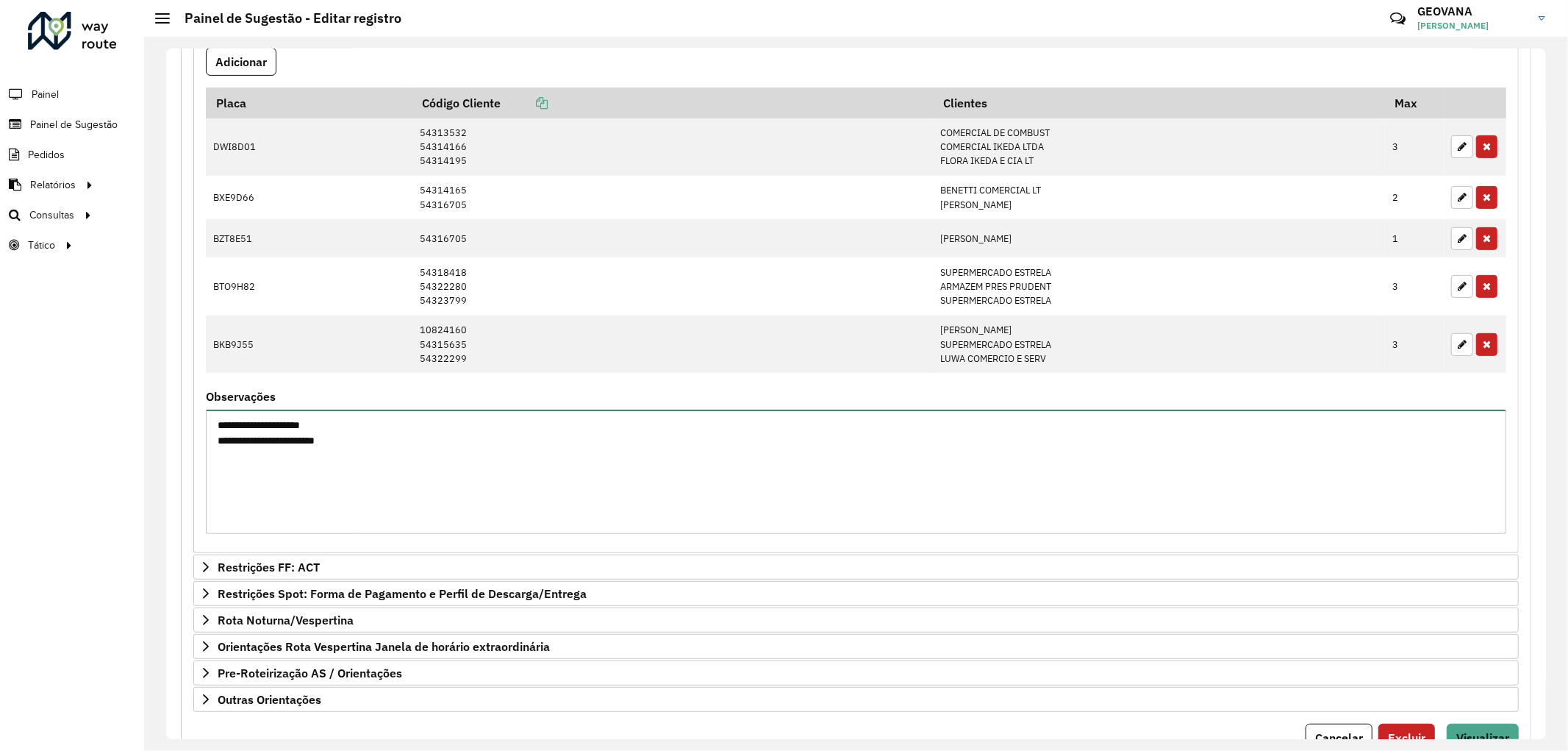
scroll to position [557, 0]
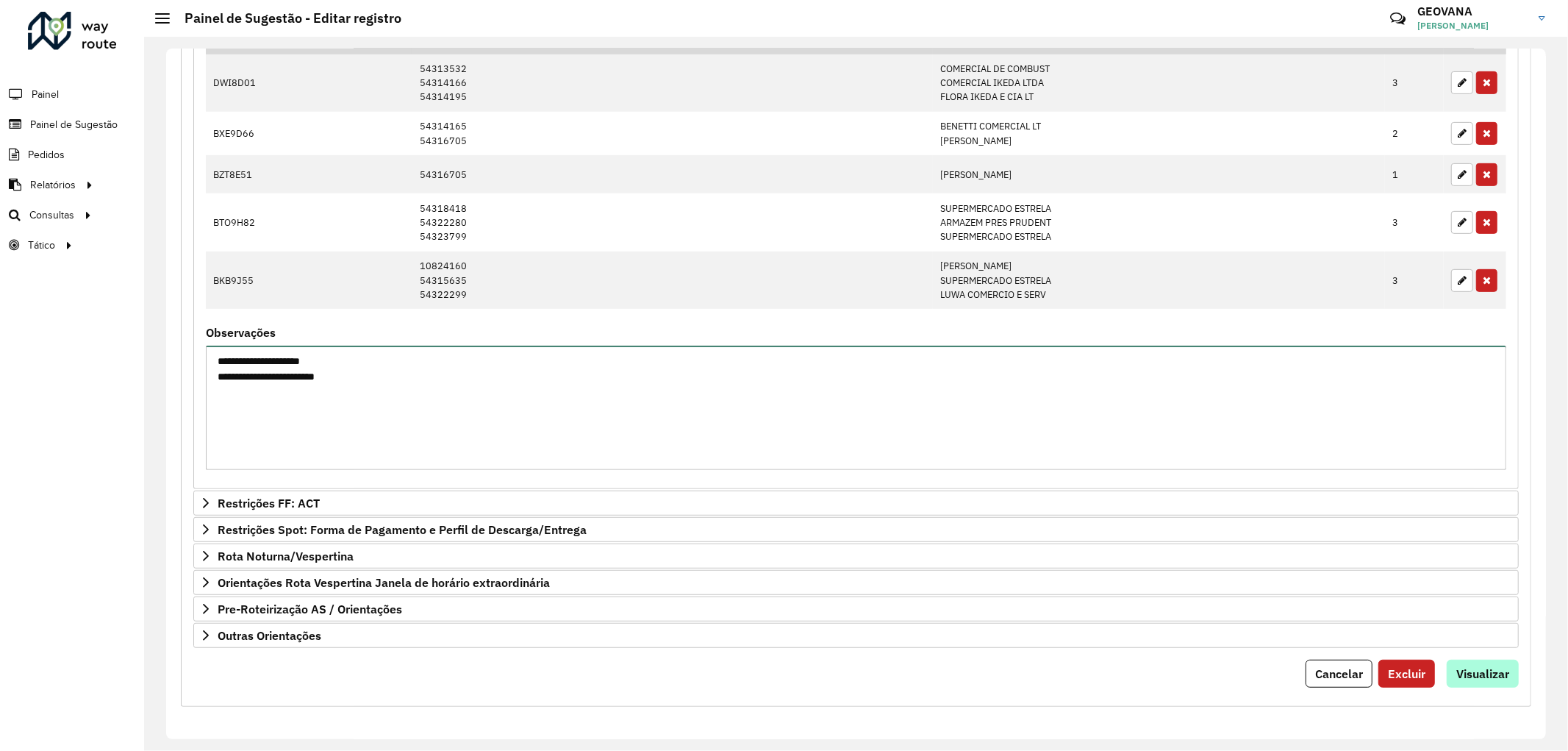
type textarea "**********"
click at [1479, 684] on button "Visualizar" at bounding box center [1482, 674] width 72 height 28
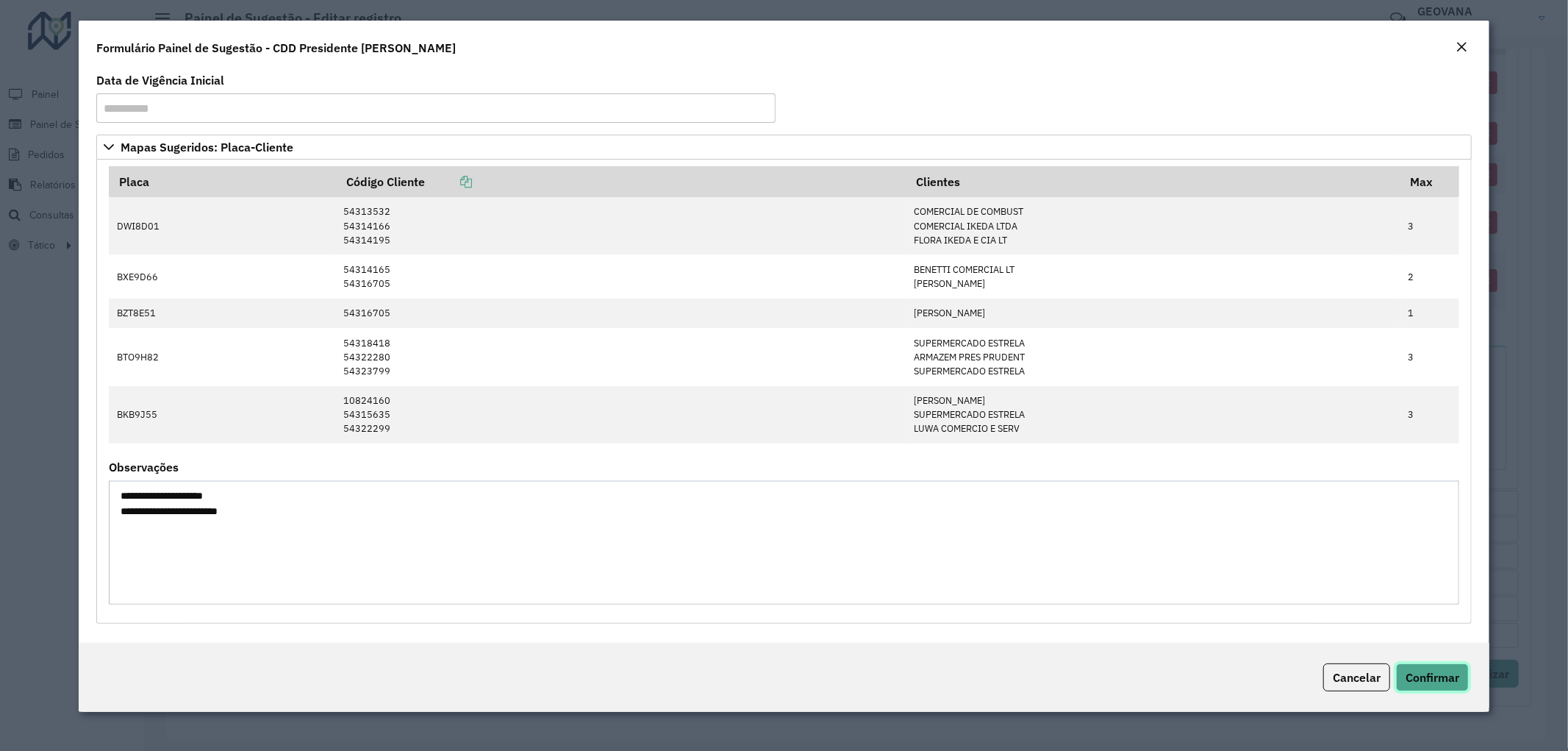
click at [1426, 681] on span "Confirmar" at bounding box center [1433, 677] width 54 height 15
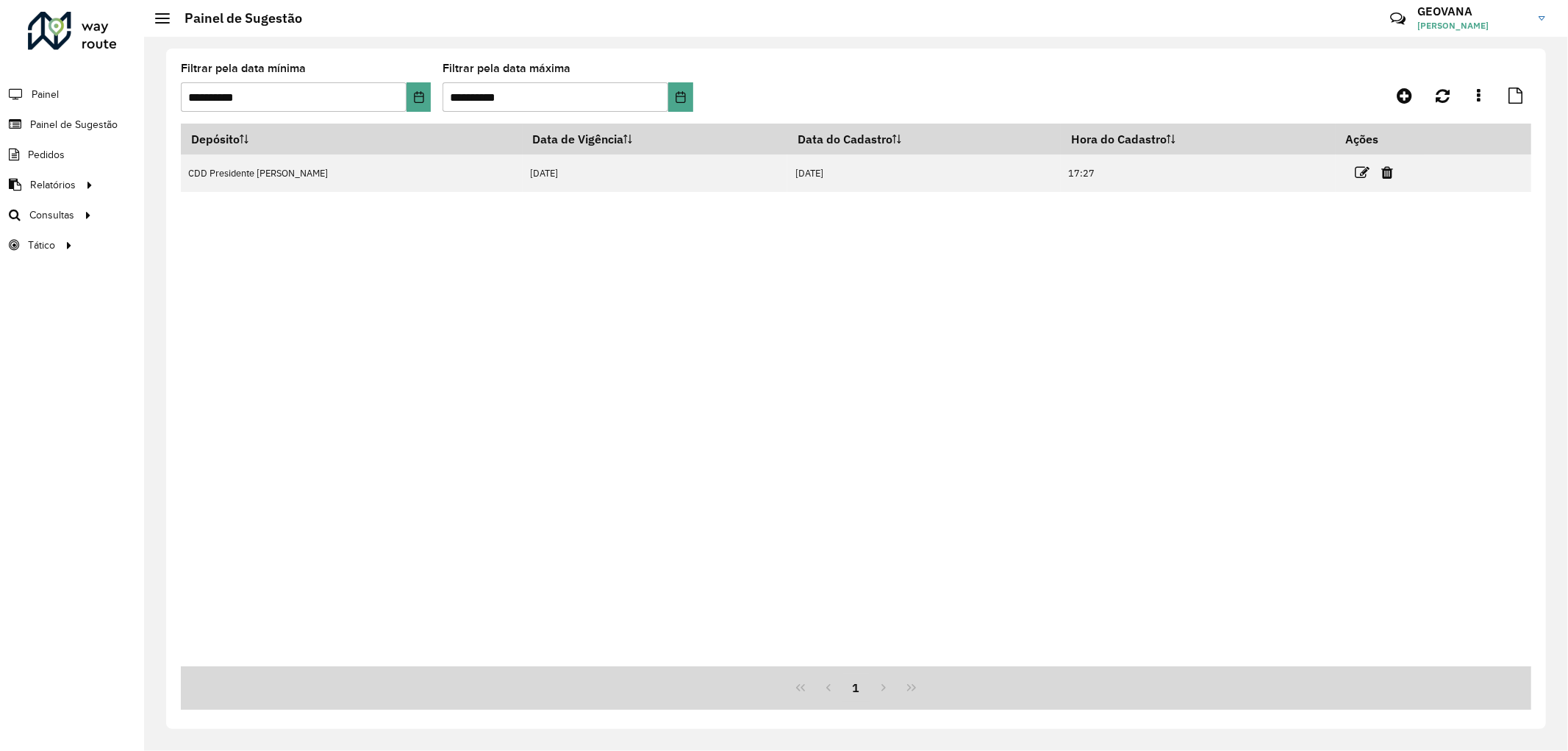
click at [634, 401] on div "Depósito Data de Vigência Data do Cadastro Hora do Cadastro Ações CDD President…" at bounding box center [856, 395] width 1351 height 542
